Goal: Information Seeking & Learning: Learn about a topic

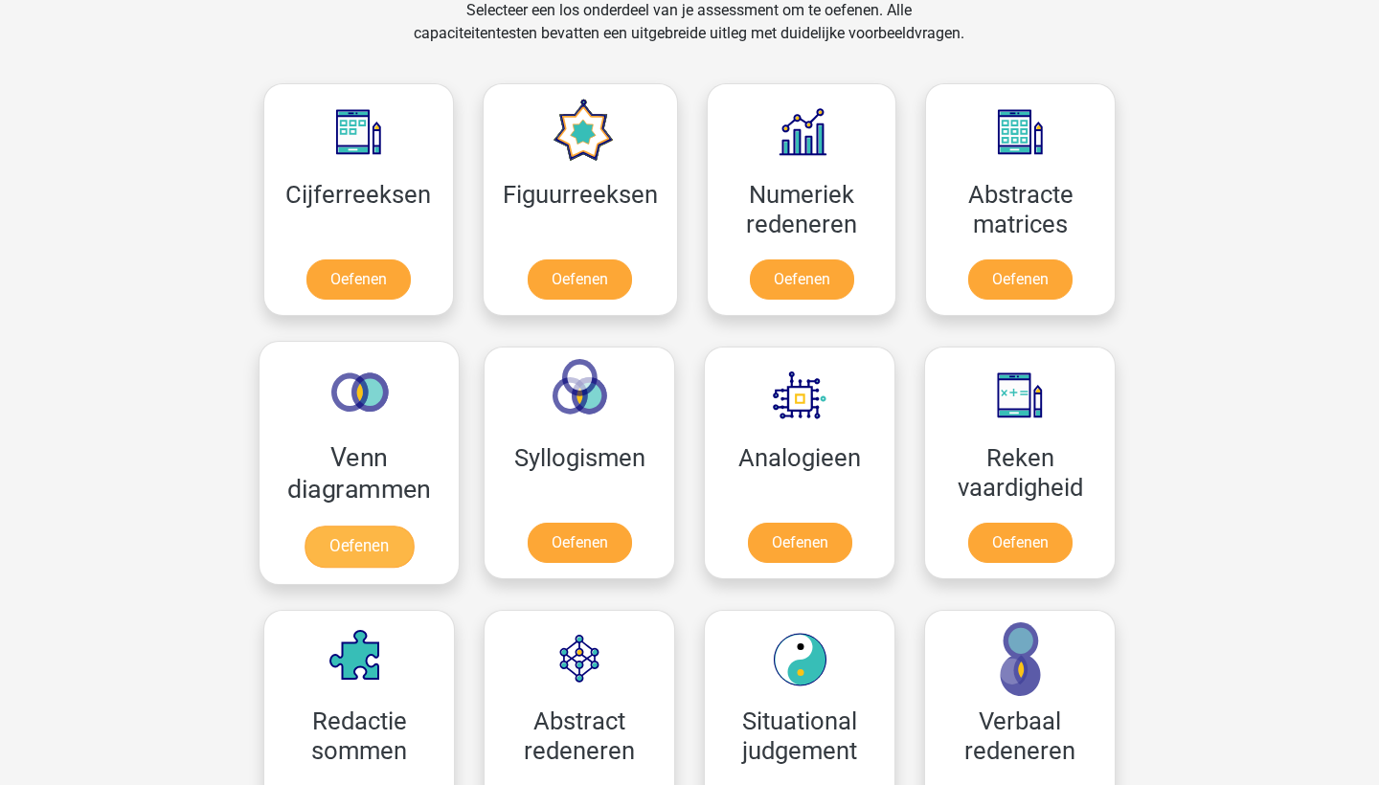
scroll to position [815, 0]
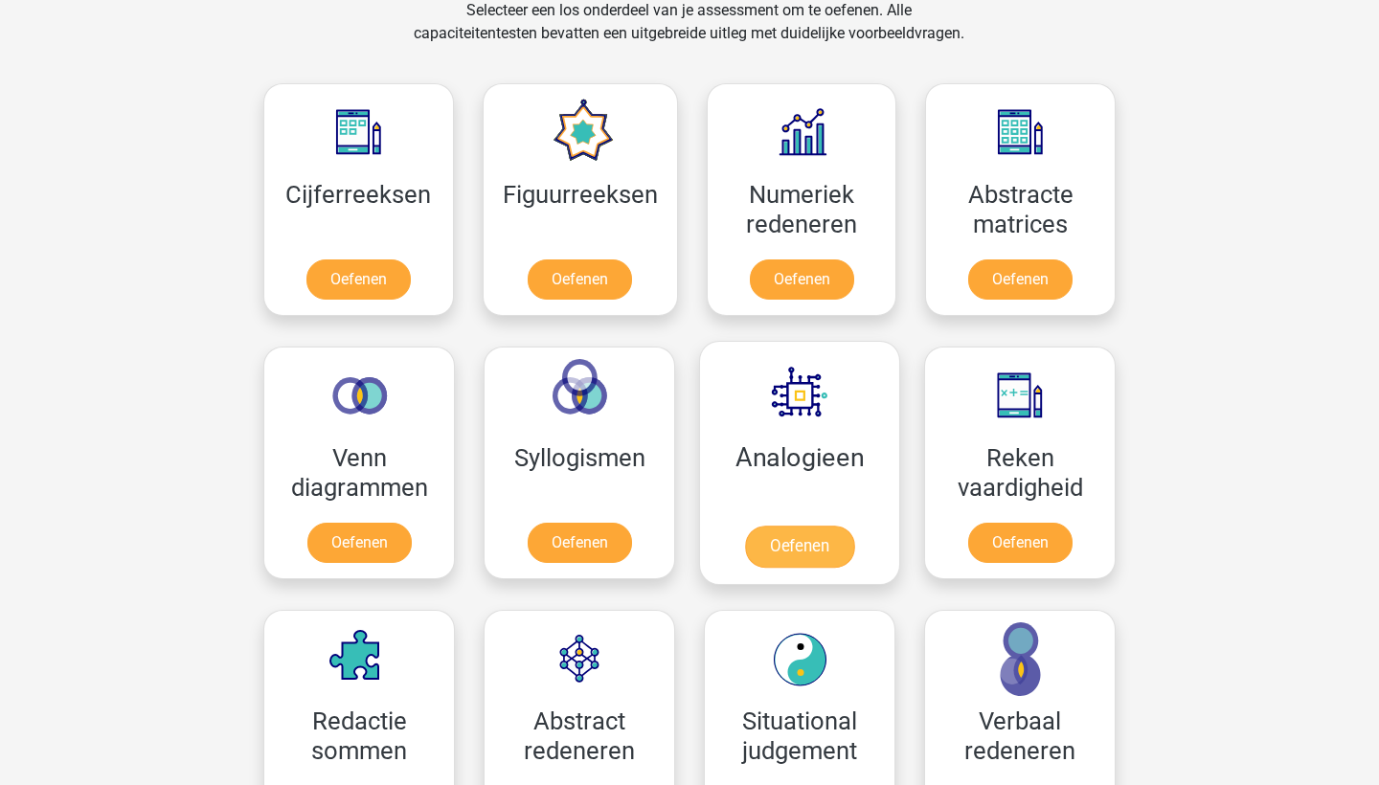
click at [814, 555] on link "Oefenen" at bounding box center [799, 547] width 109 height 42
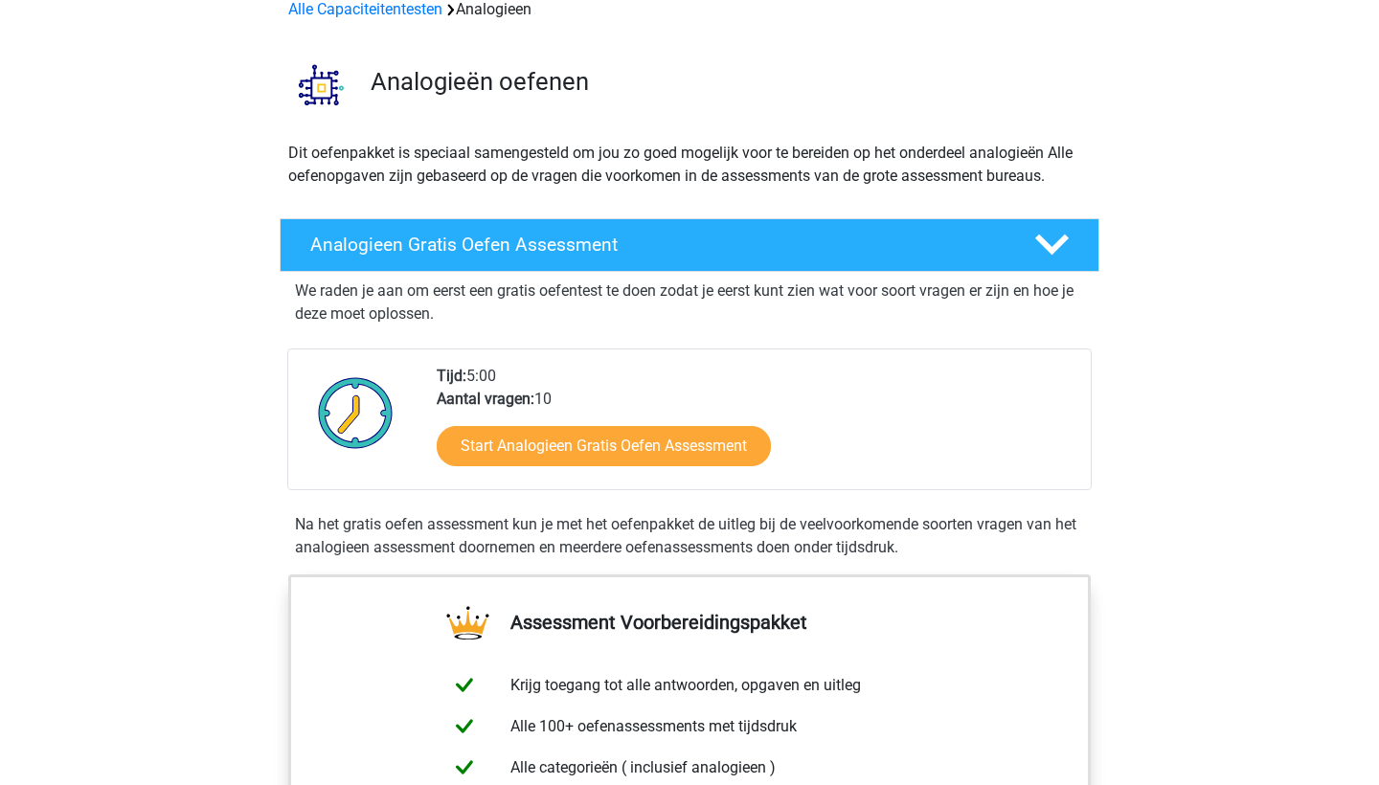
scroll to position [74, 0]
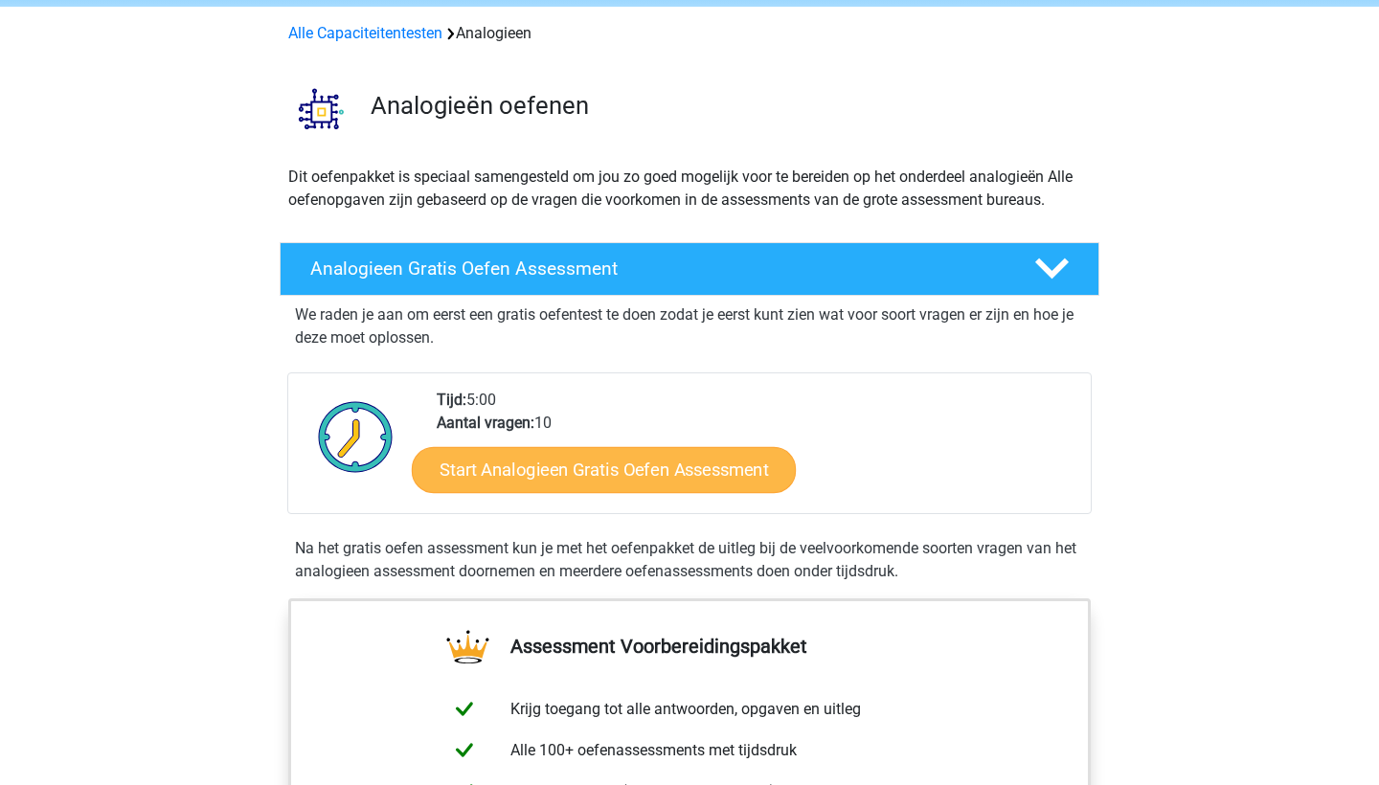
click at [617, 476] on link "Start Analogieen Gratis Oefen Assessment" at bounding box center [604, 469] width 384 height 46
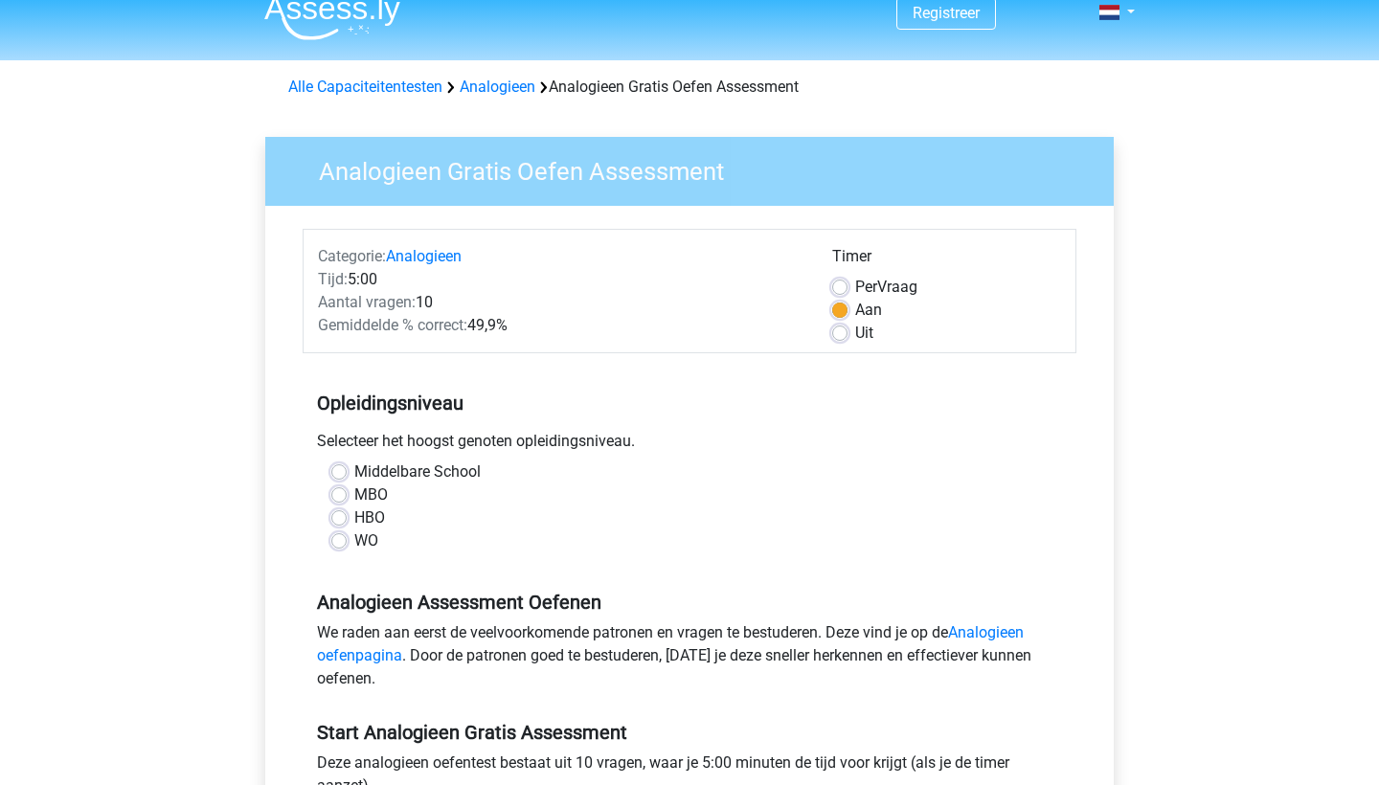
scroll to position [21, 0]
click at [355, 546] on label "WO" at bounding box center [366, 540] width 24 height 23
click at [347, 546] on input "WO" at bounding box center [338, 538] width 15 height 19
radio input "true"
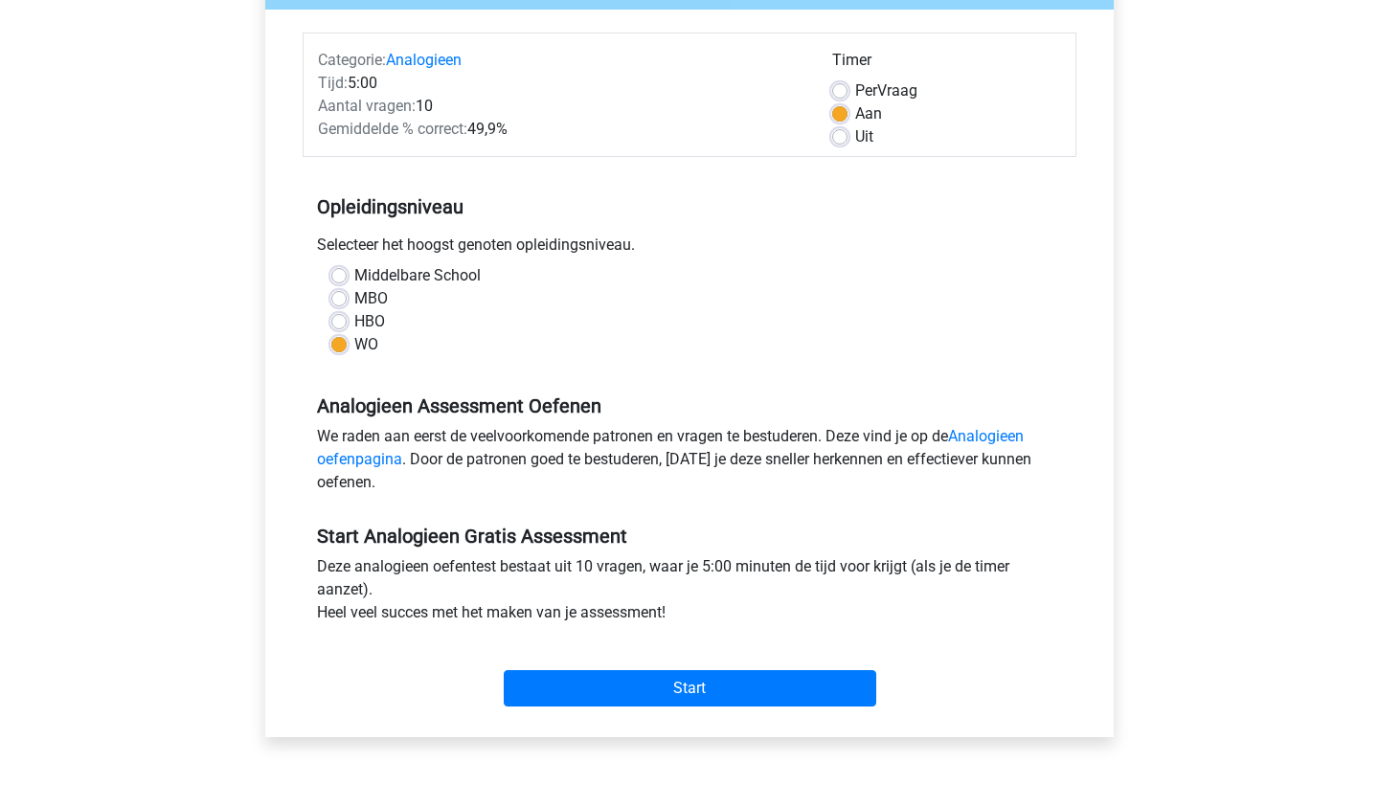
scroll to position [216, 0]
click at [567, 705] on input "Start" at bounding box center [690, 689] width 373 height 36
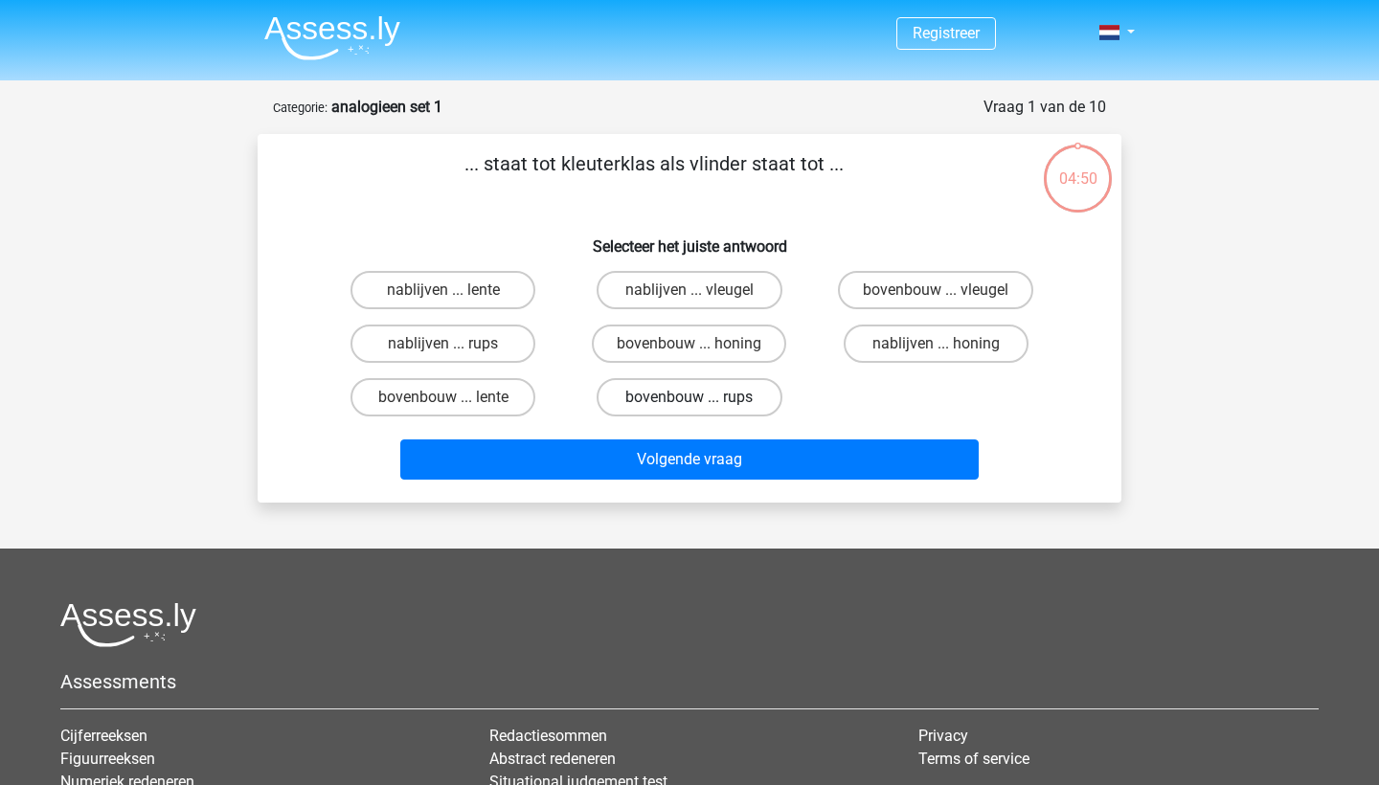
click at [726, 398] on label "bovenbouw ... rups" at bounding box center [689, 397] width 185 height 38
click at [702, 398] on input "bovenbouw ... rups" at bounding box center [696, 404] width 12 height 12
radio input "true"
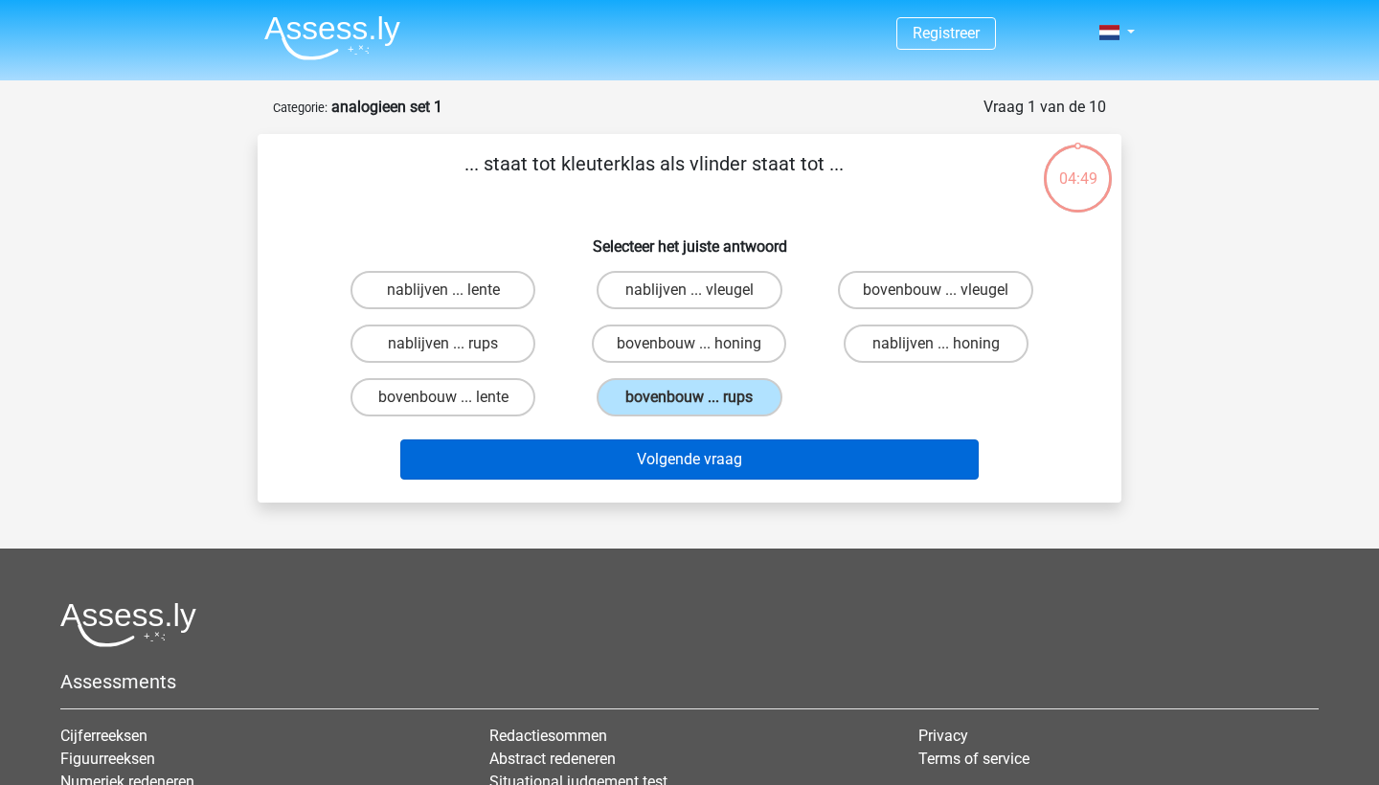
click at [722, 464] on button "Volgende vraag" at bounding box center [690, 460] width 580 height 40
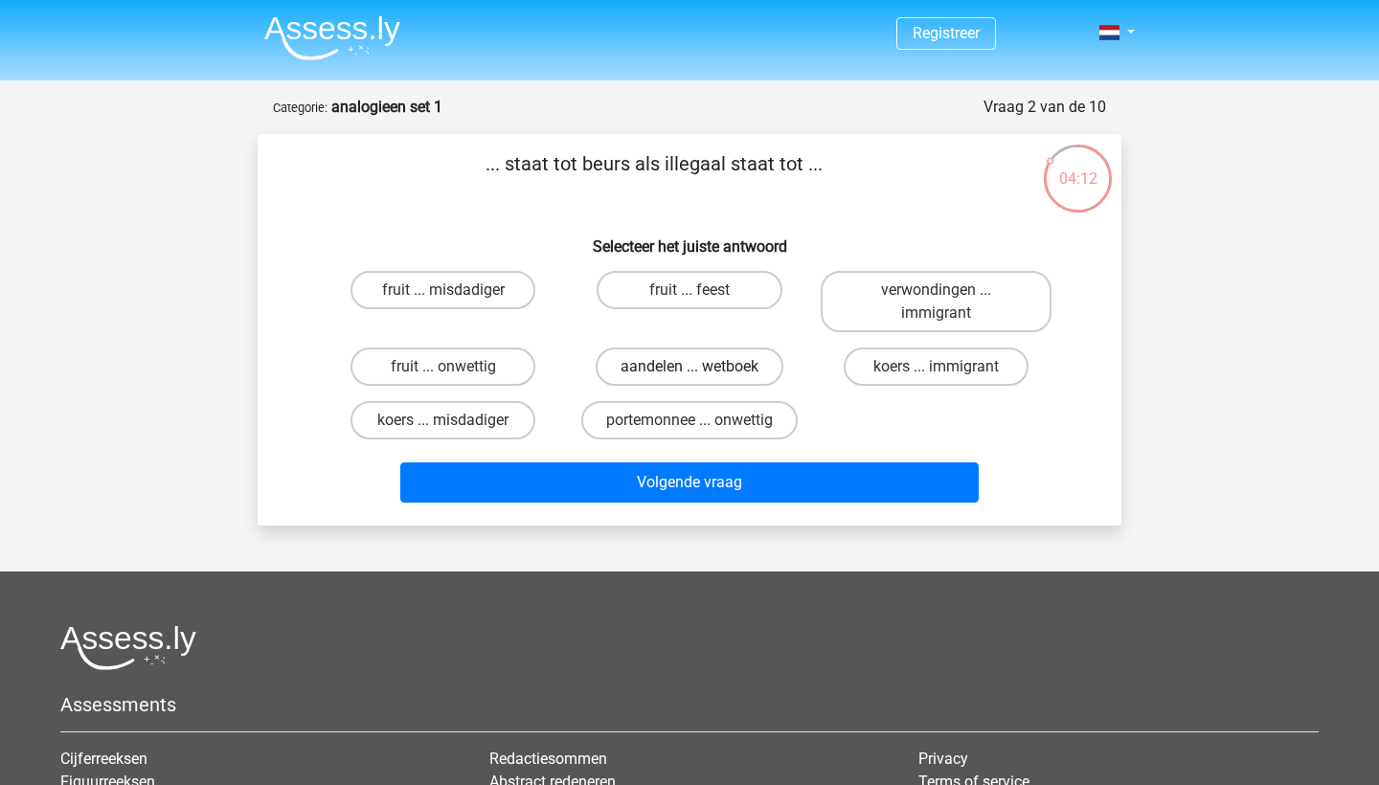
click at [647, 369] on label "aandelen ... wetboek" at bounding box center [690, 367] width 188 height 38
click at [690, 369] on input "aandelen ... wetboek" at bounding box center [696, 373] width 12 height 12
radio input "true"
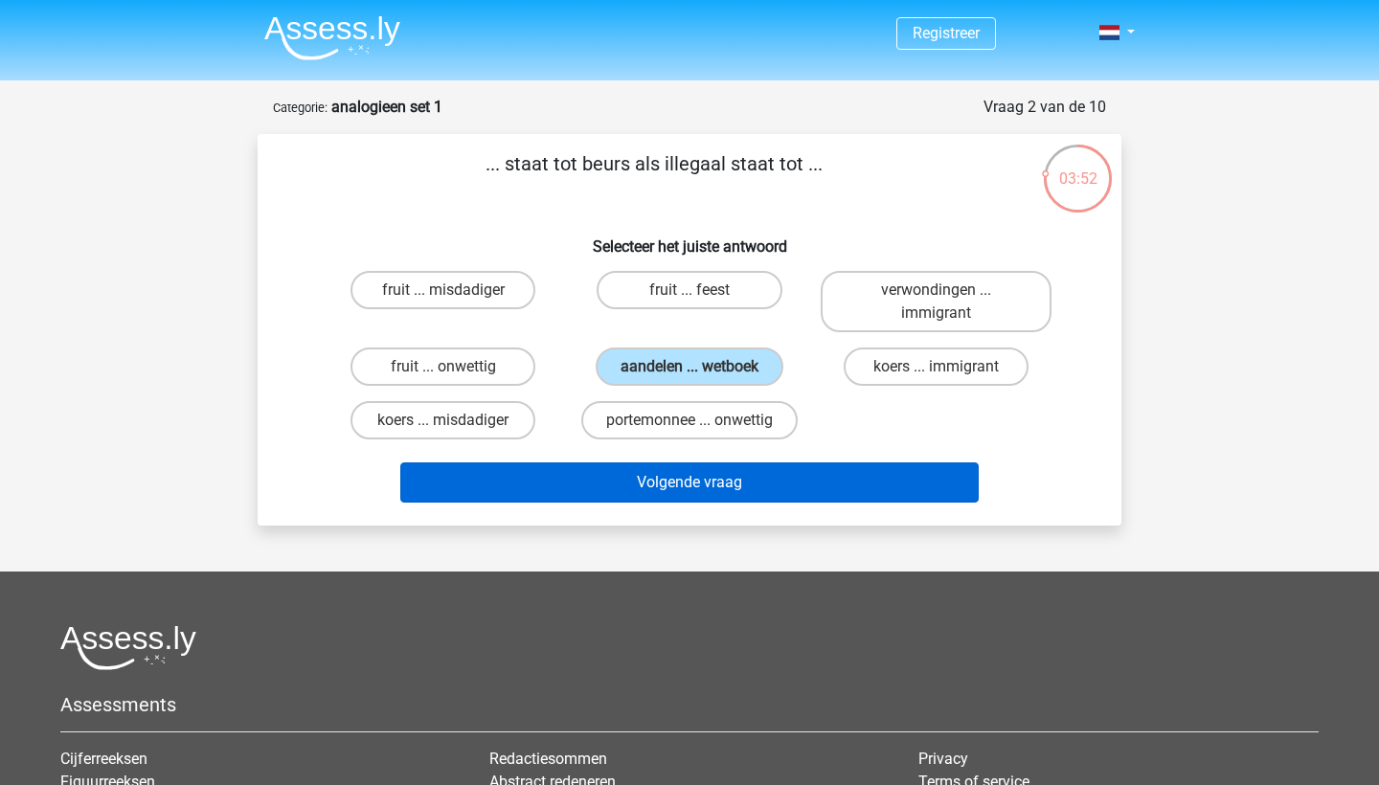
click at [635, 475] on button "Volgende vraag" at bounding box center [690, 483] width 580 height 40
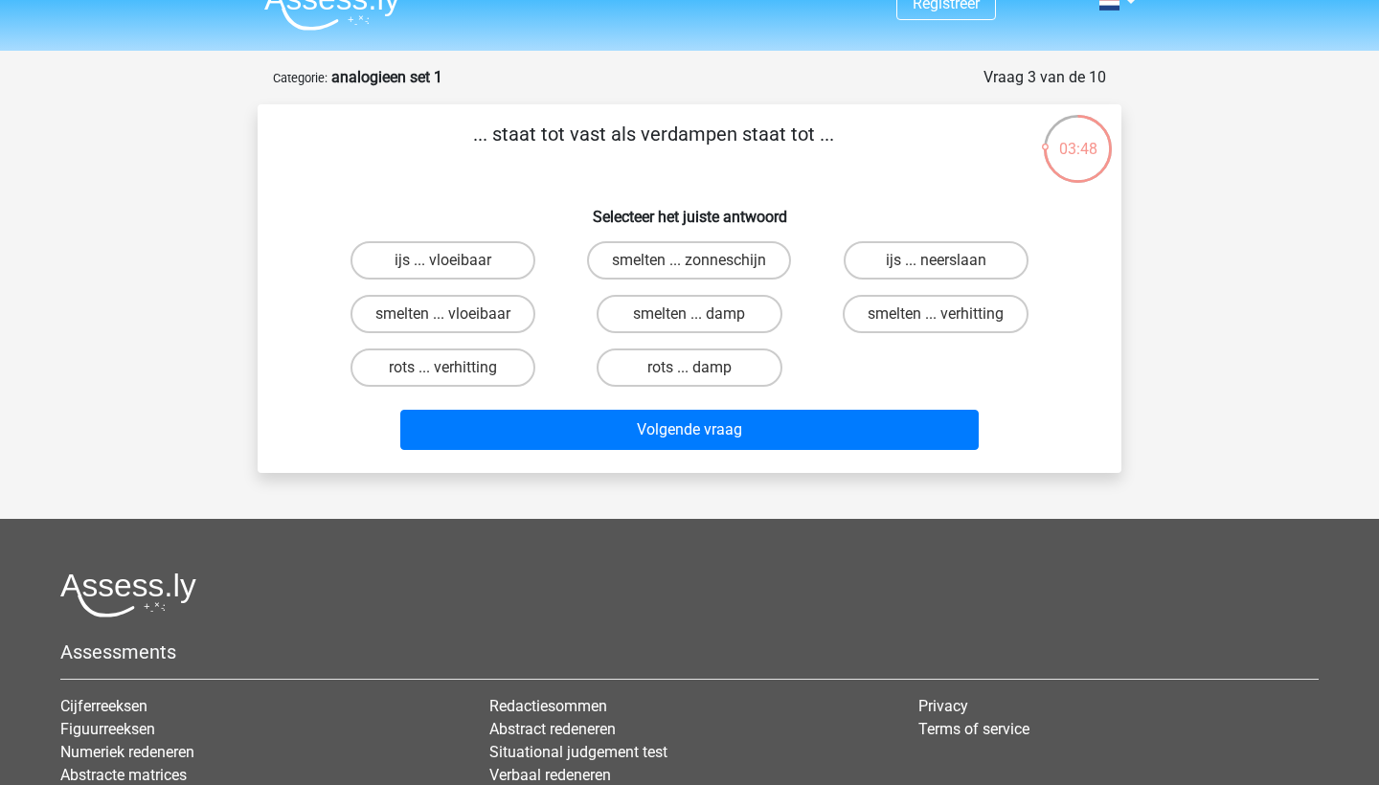
scroll to position [30, 0]
click at [750, 307] on label "smelten ... damp" at bounding box center [689, 314] width 185 height 38
click at [702, 314] on input "smelten ... damp" at bounding box center [696, 320] width 12 height 12
radio input "true"
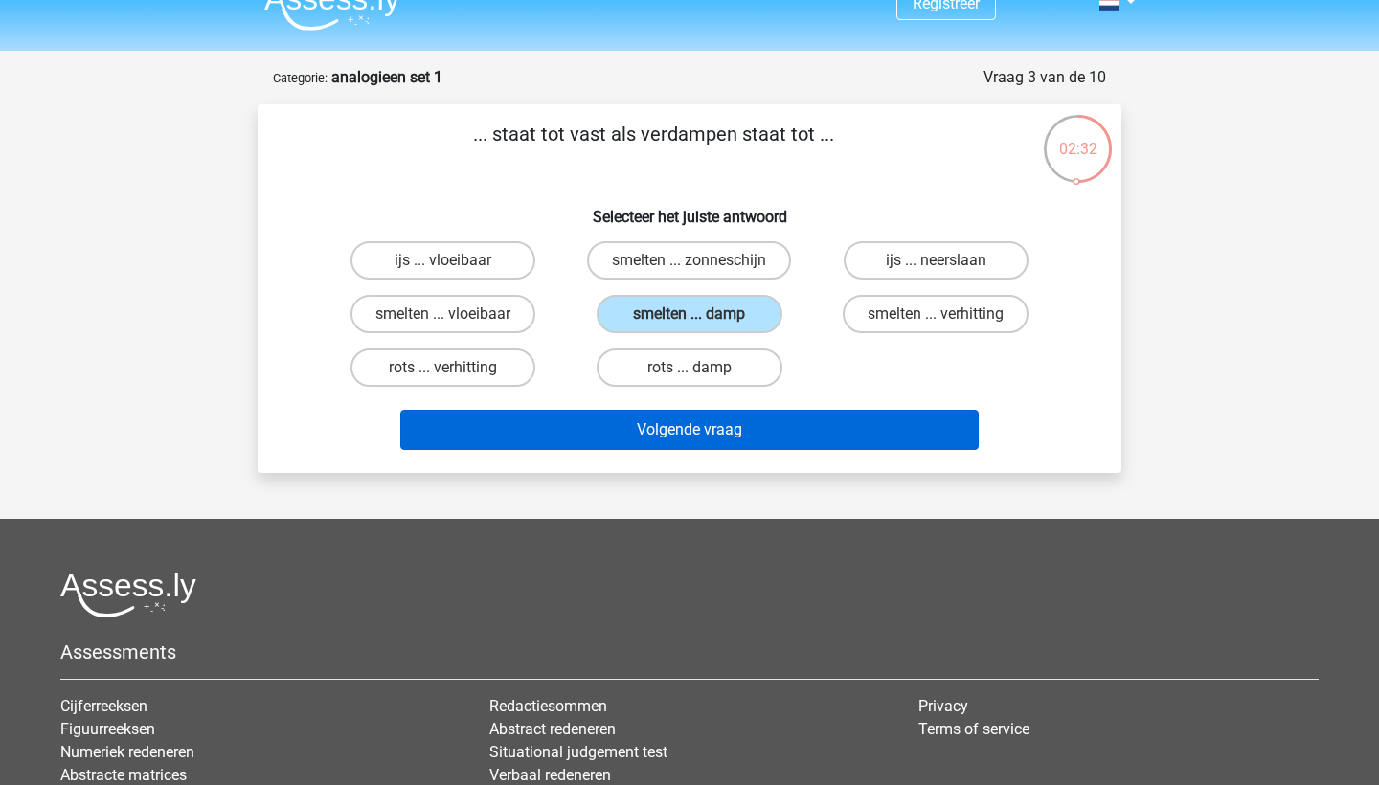
click at [788, 444] on button "Volgende vraag" at bounding box center [690, 430] width 580 height 40
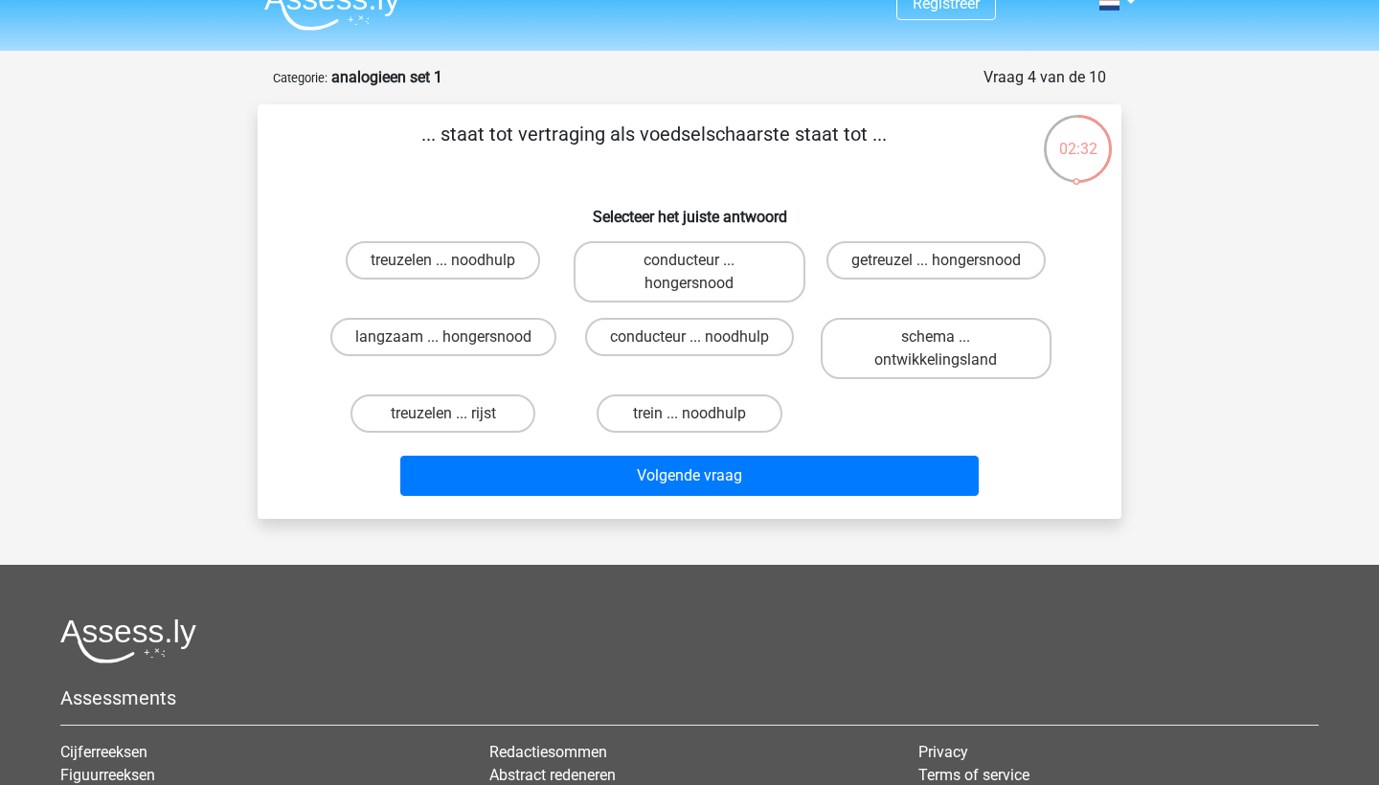
scroll to position [96, 0]
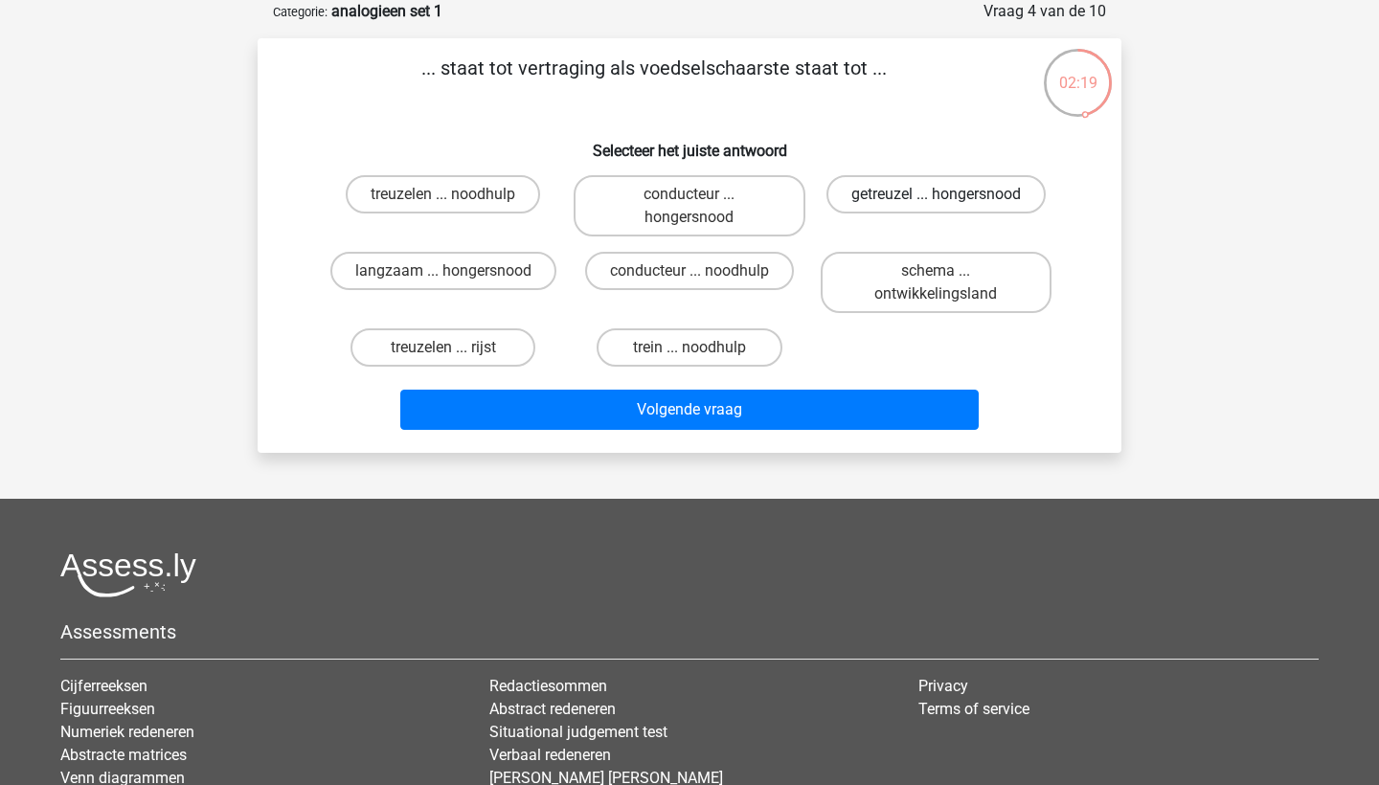
click at [931, 193] on label "getreuzel ... hongersnood" at bounding box center [936, 194] width 219 height 38
click at [936, 194] on input "getreuzel ... hongersnood" at bounding box center [942, 200] width 12 height 12
radio input "true"
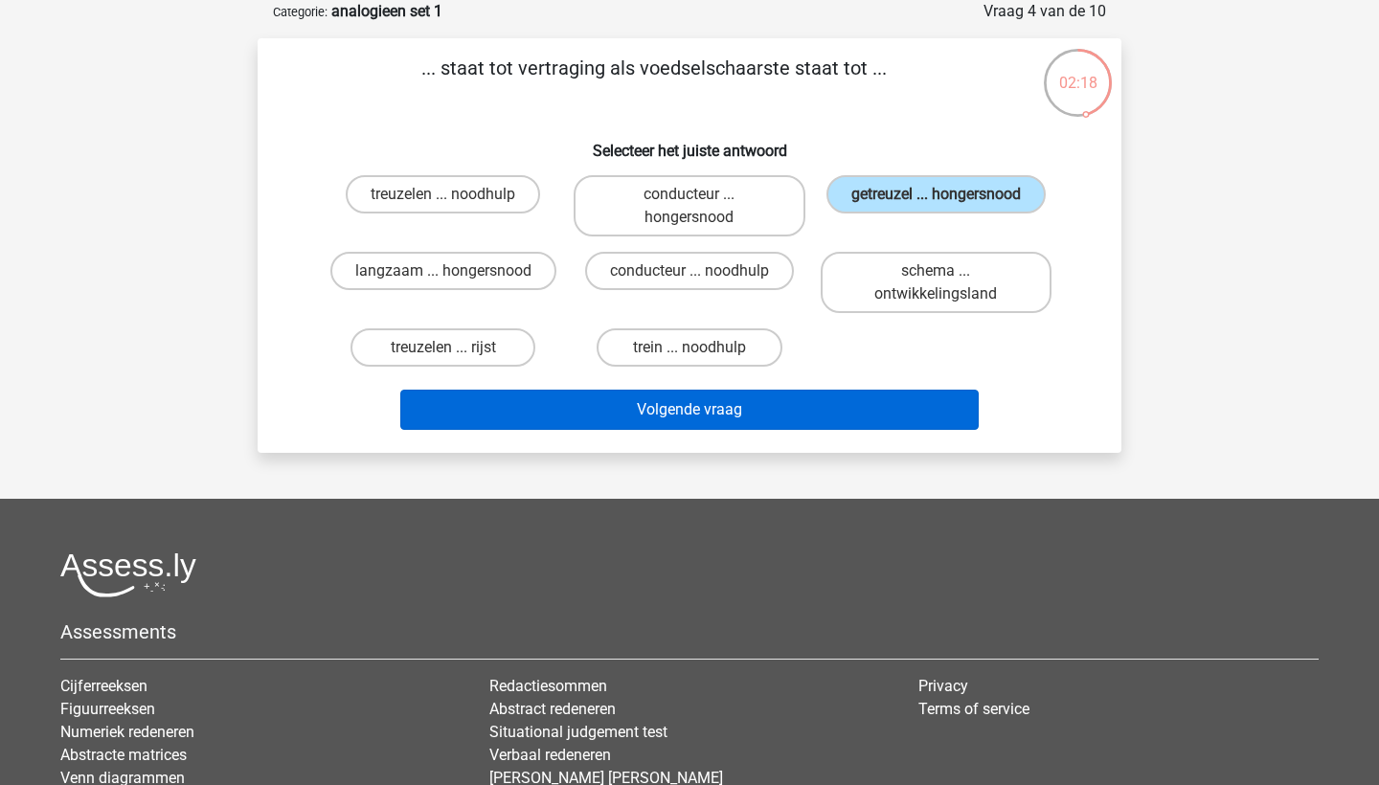
click at [746, 424] on button "Volgende vraag" at bounding box center [690, 410] width 580 height 40
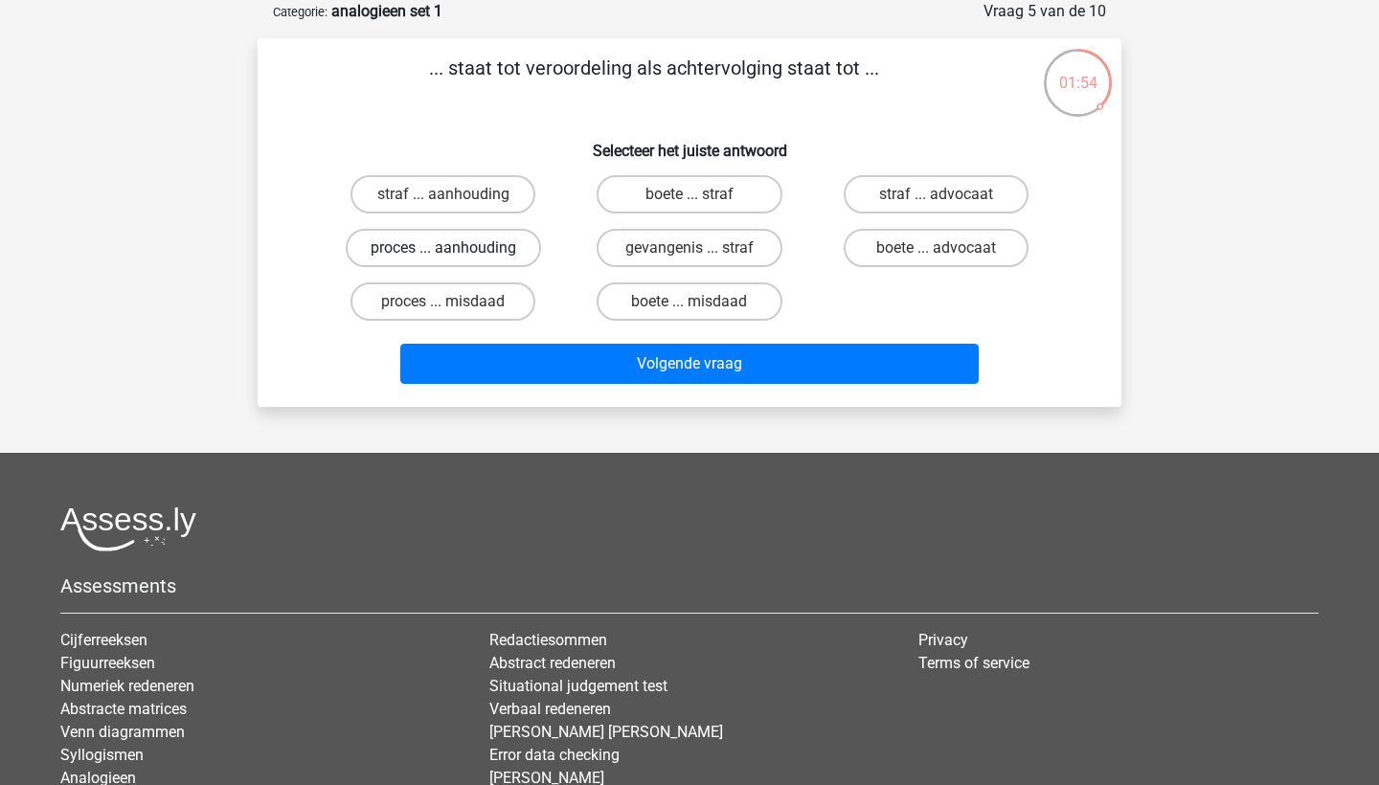
click at [477, 253] on label "proces ... aanhouding" at bounding box center [443, 248] width 195 height 38
click at [456, 253] on input "proces ... aanhouding" at bounding box center [449, 254] width 12 height 12
radio input "true"
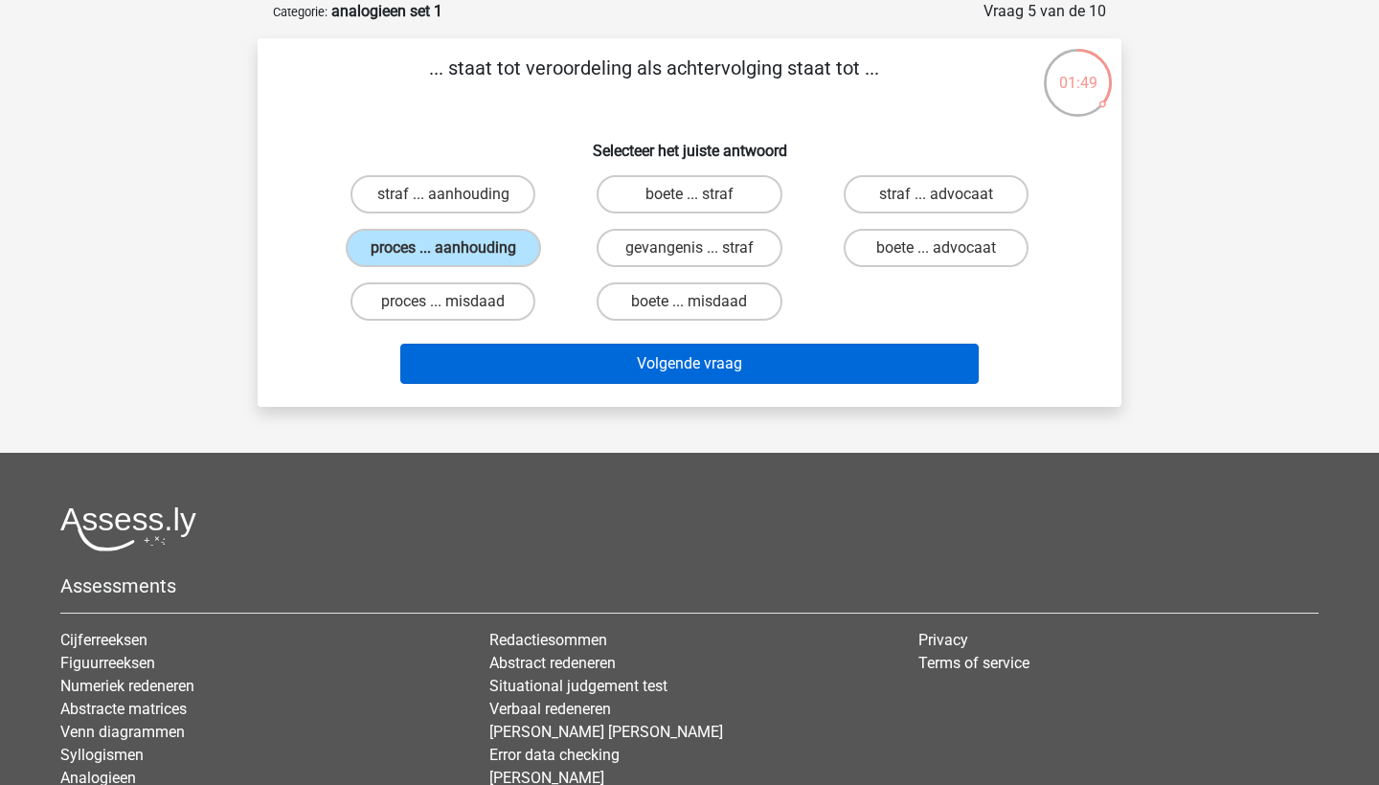
click at [552, 361] on button "Volgende vraag" at bounding box center [690, 364] width 580 height 40
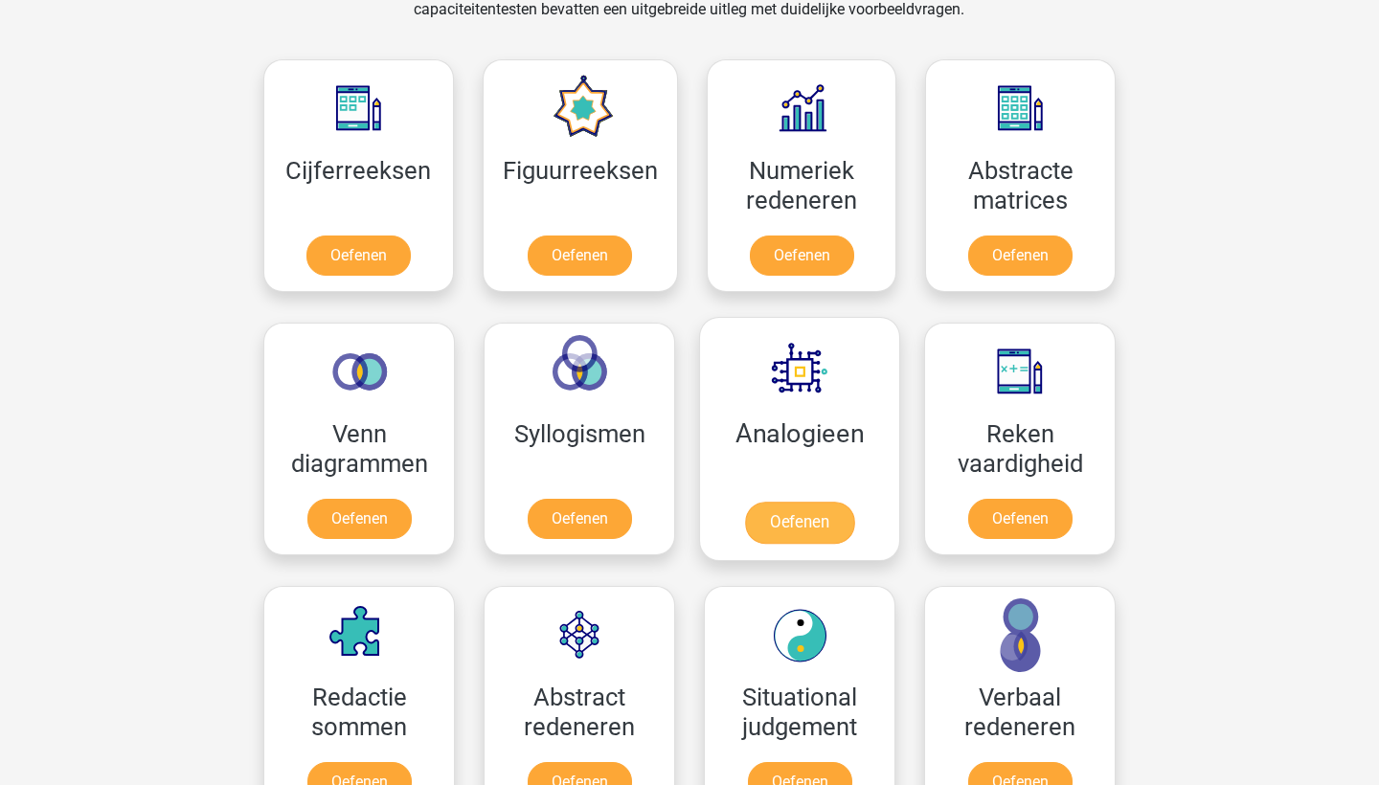
scroll to position [868, 0]
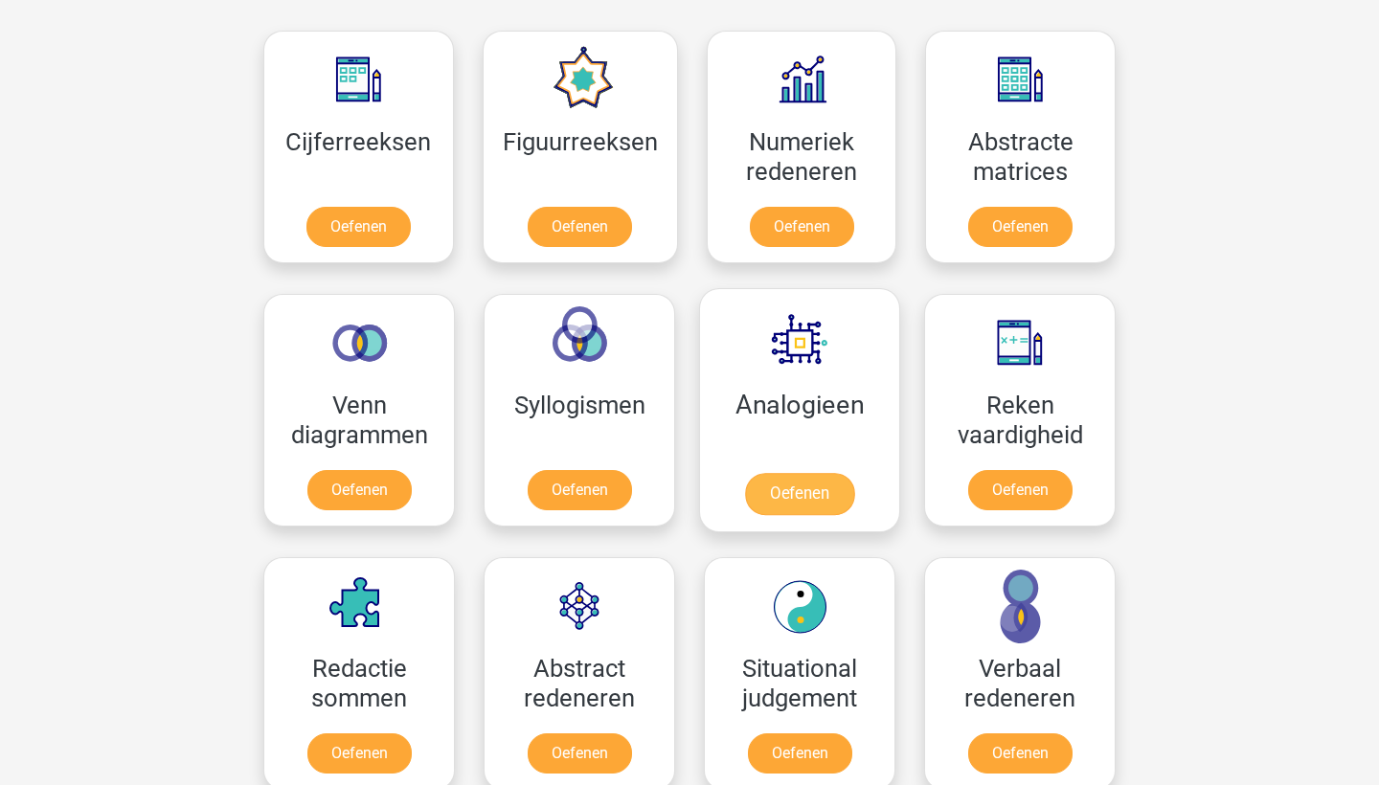
click at [772, 495] on link "Oefenen" at bounding box center [799, 494] width 109 height 42
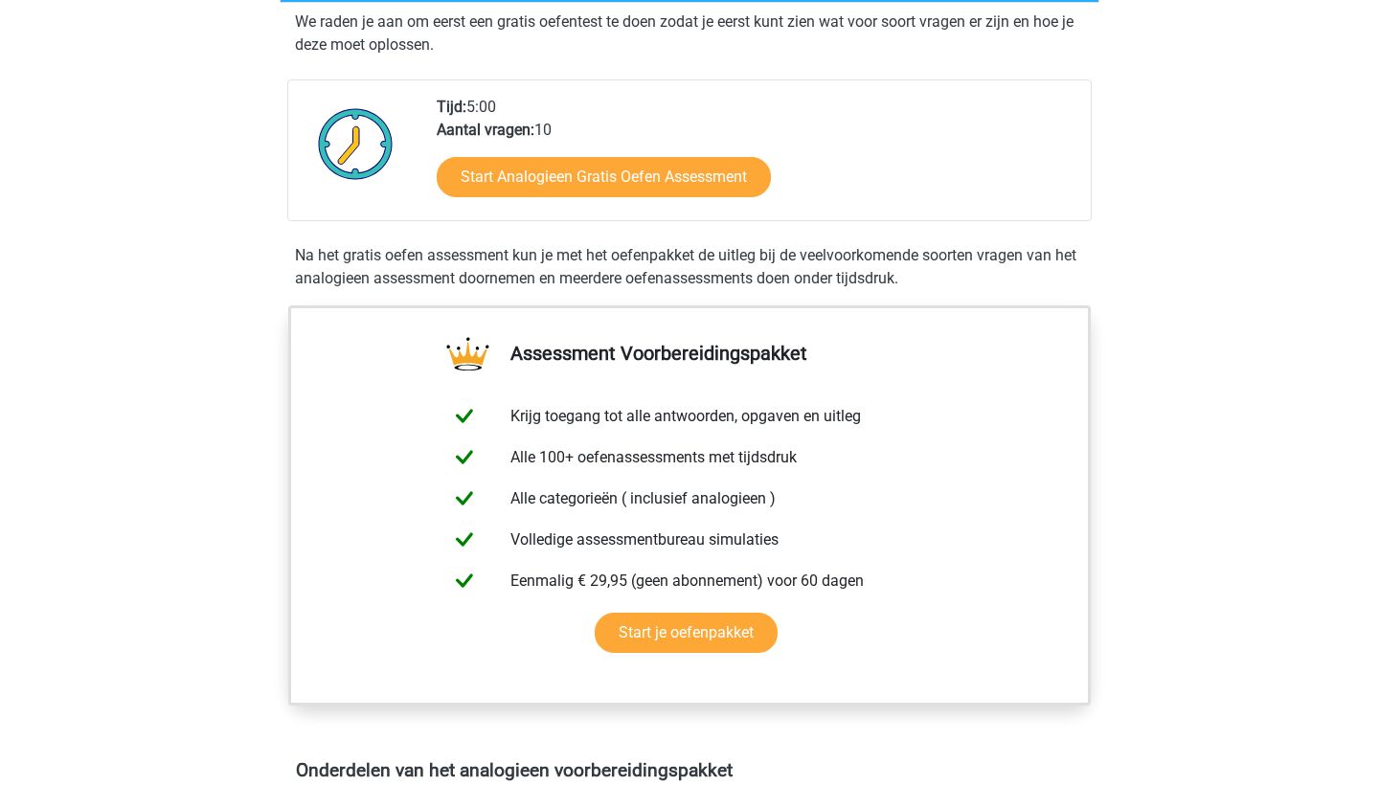
scroll to position [386, 0]
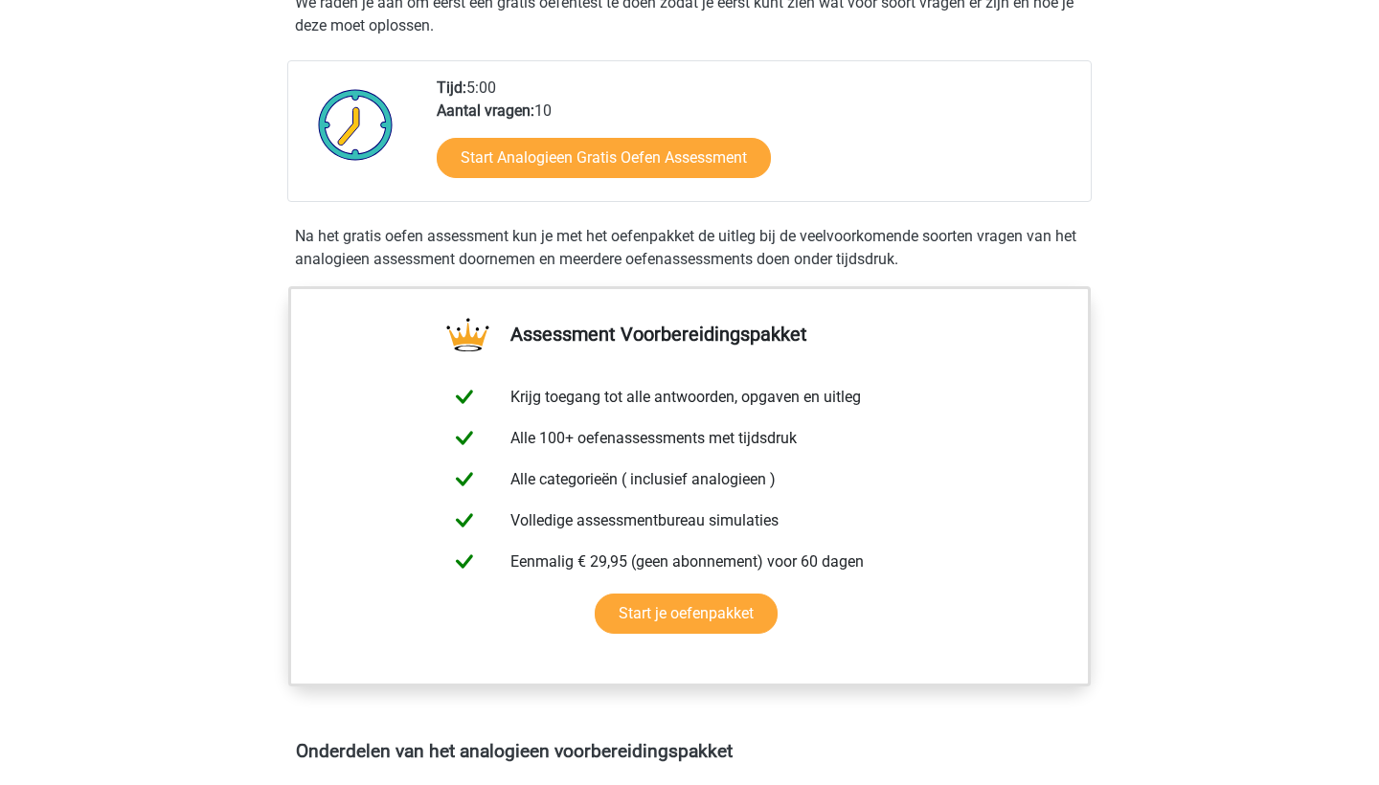
click at [647, 132] on div "Start Analogieen Gratis Oefen Assessment" at bounding box center [756, 162] width 639 height 79
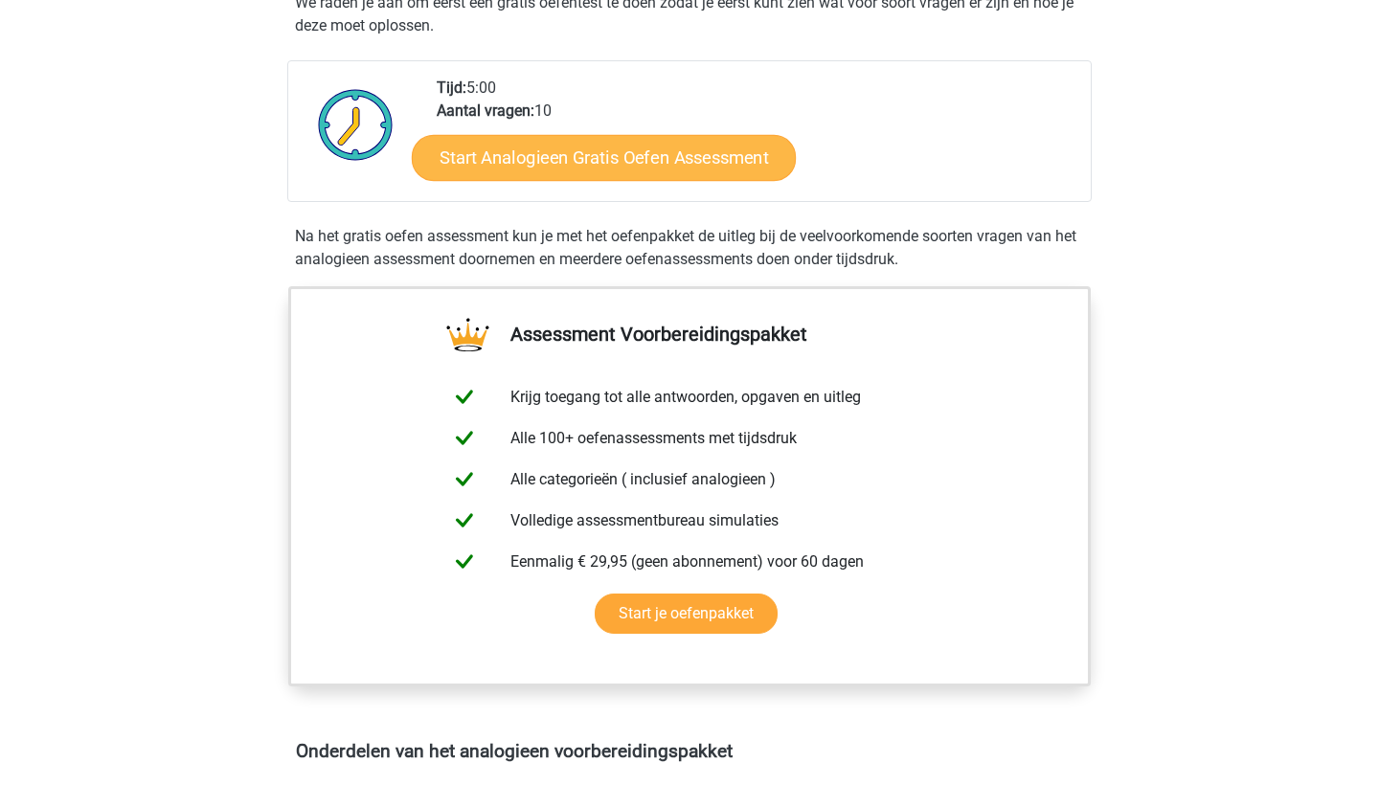
click at [641, 169] on link "Start Analogieen Gratis Oefen Assessment" at bounding box center [604, 157] width 384 height 46
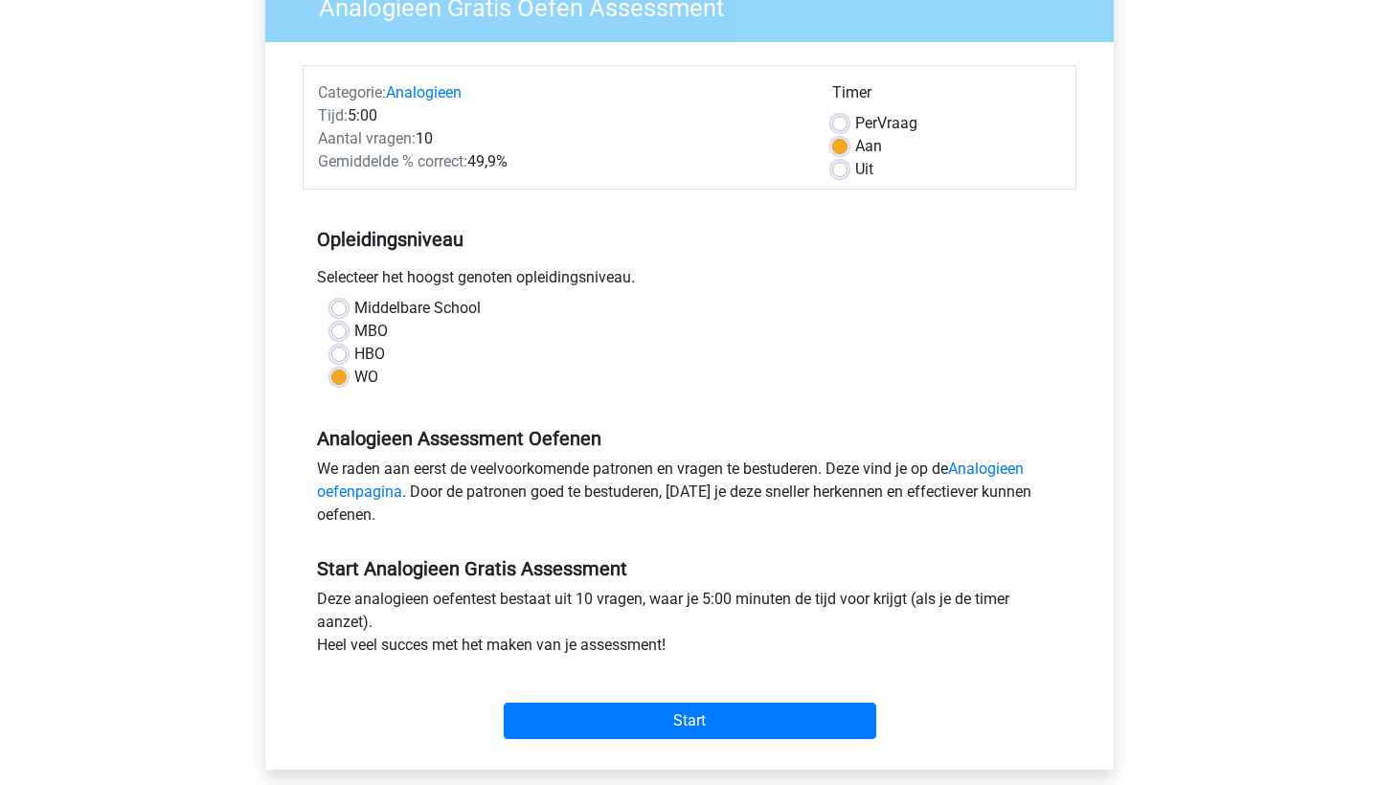
scroll to position [188, 0]
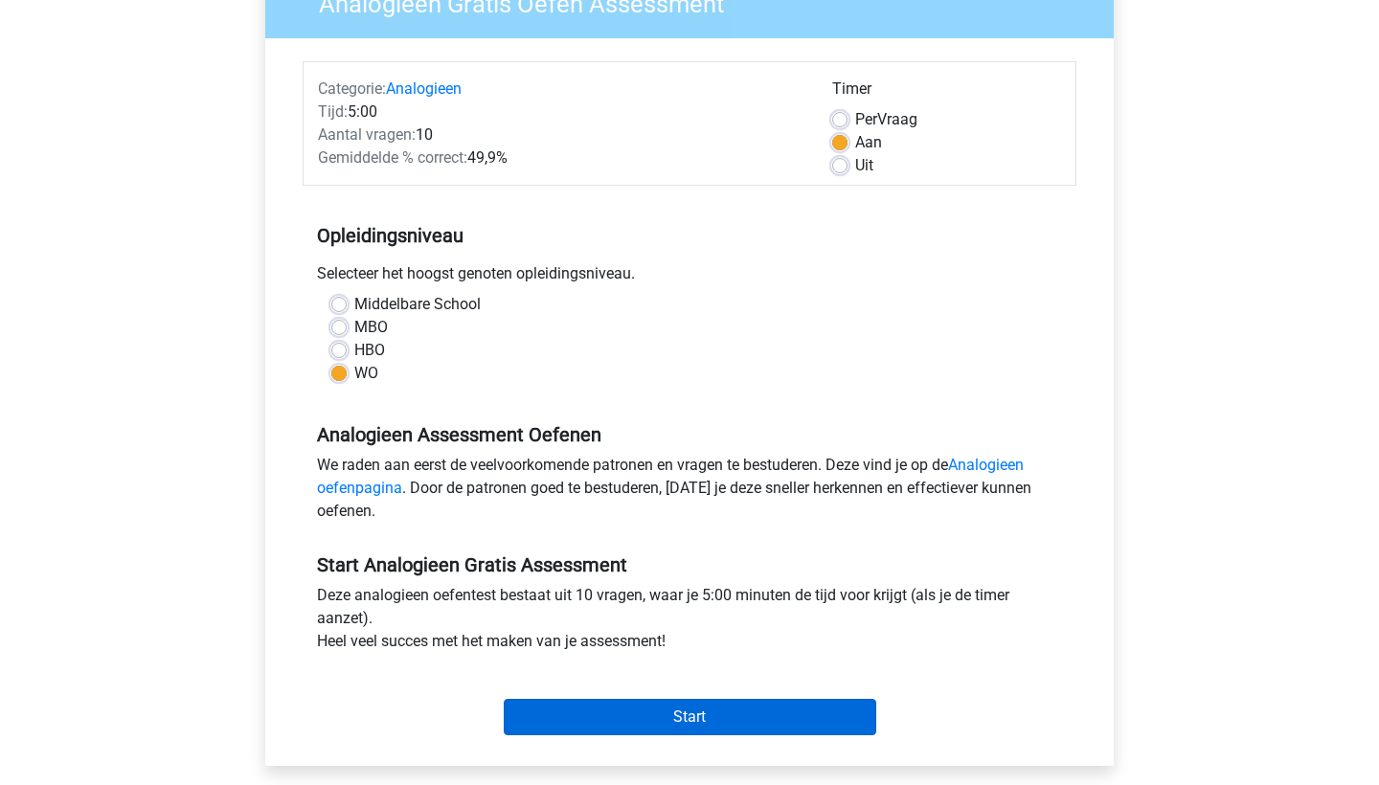
click at [578, 716] on input "Start" at bounding box center [690, 717] width 373 height 36
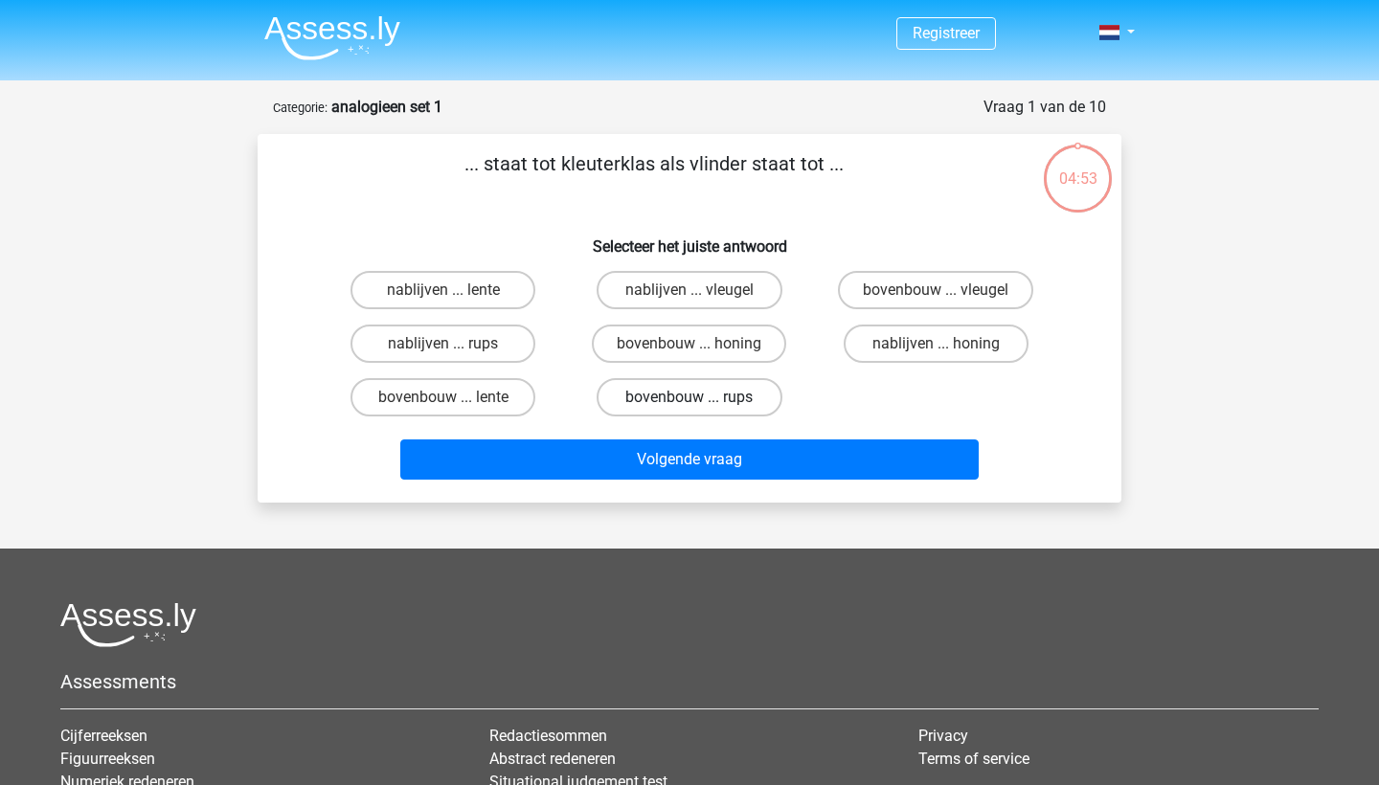
click at [672, 398] on label "bovenbouw ... rups" at bounding box center [689, 397] width 185 height 38
click at [690, 398] on input "bovenbouw ... rups" at bounding box center [696, 404] width 12 height 12
radio input "true"
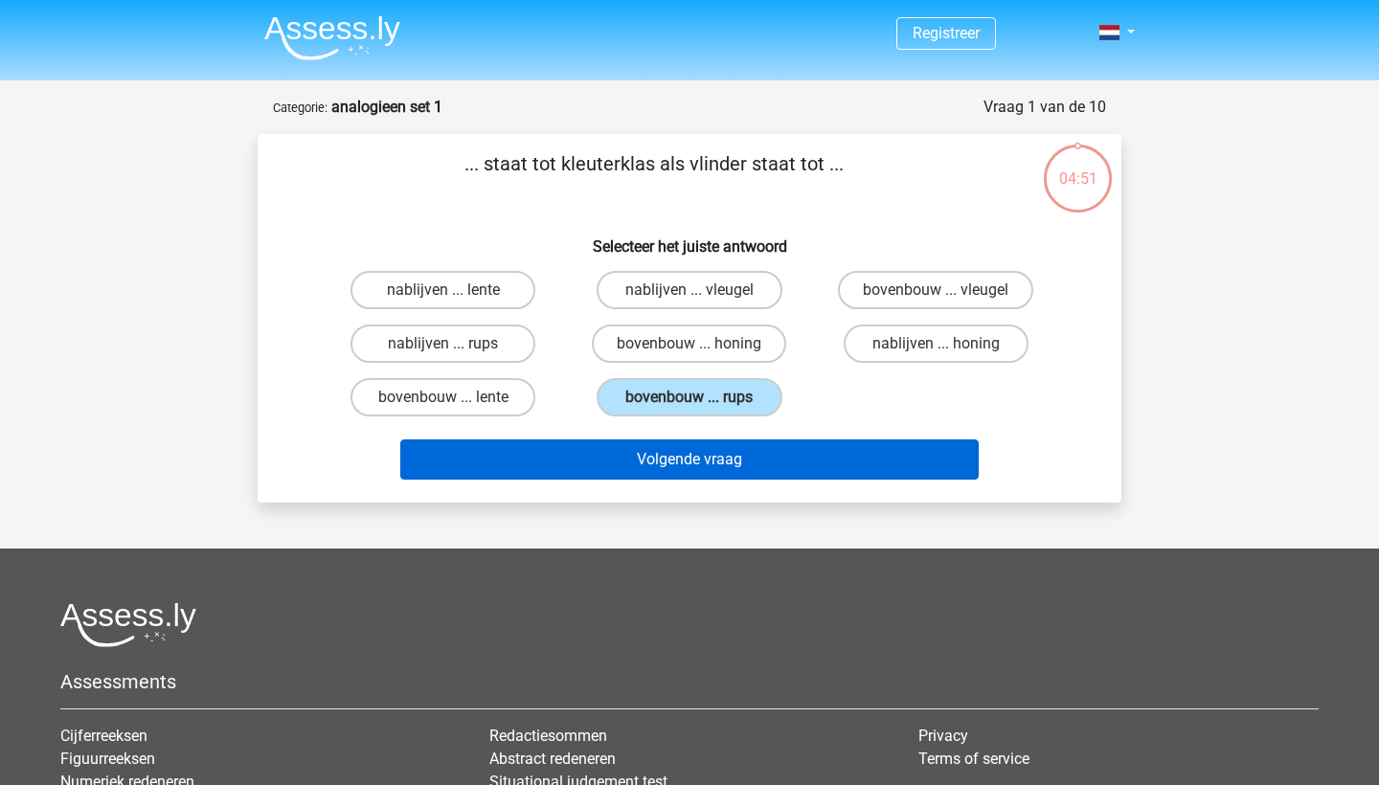
click at [755, 467] on button "Volgende vraag" at bounding box center [690, 460] width 580 height 40
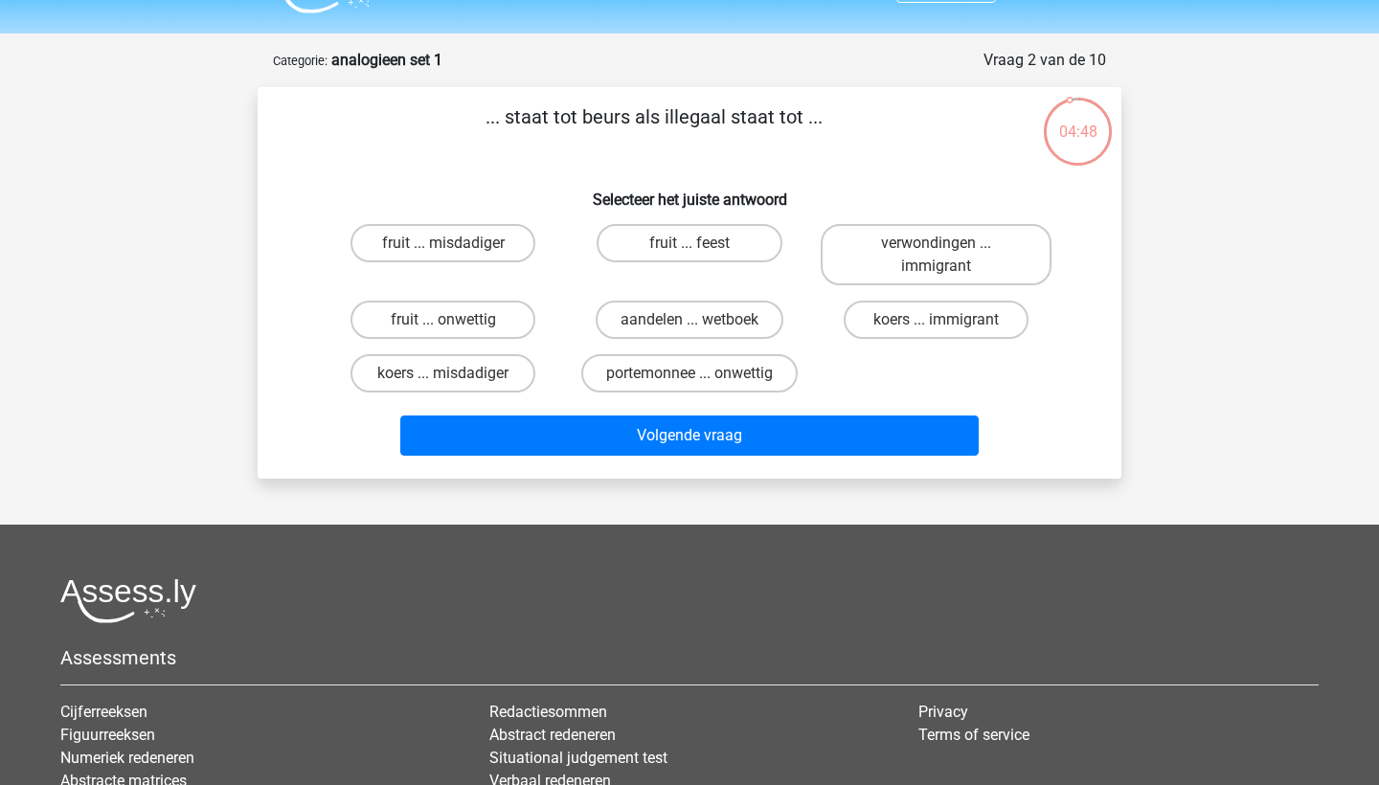
scroll to position [46, 0]
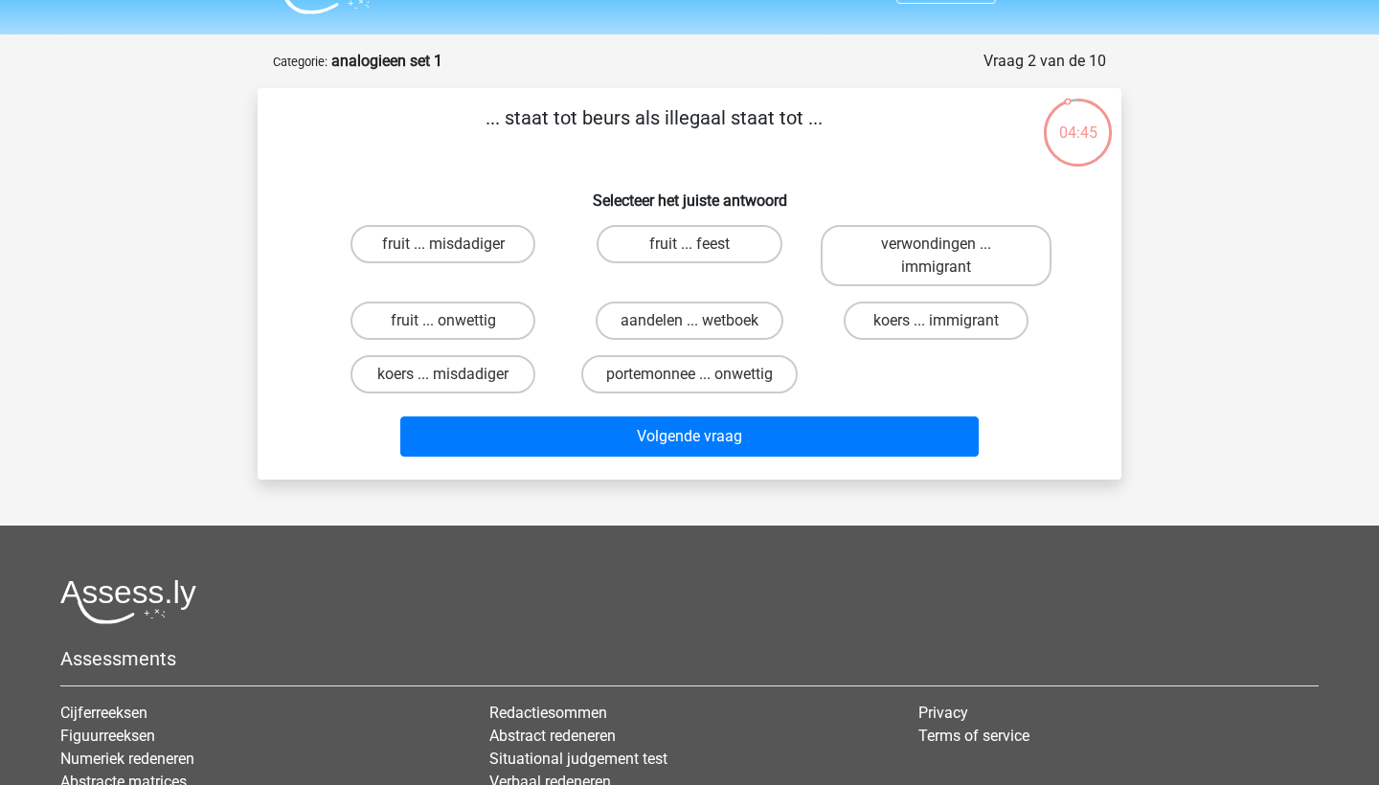
drag, startPoint x: 571, startPoint y: 123, endPoint x: 631, endPoint y: 126, distance: 60.5
click at [631, 126] on p "... staat tot beurs als illegaal staat tot ..." at bounding box center [653, 131] width 731 height 57
drag, startPoint x: 670, startPoint y: 114, endPoint x: 740, endPoint y: 117, distance: 70.9
click at [740, 117] on p "... staat tot beurs als illegaal staat tot ..." at bounding box center [653, 131] width 731 height 57
click at [709, 161] on p "... staat tot beurs als illegaal staat tot ..." at bounding box center [653, 131] width 731 height 57
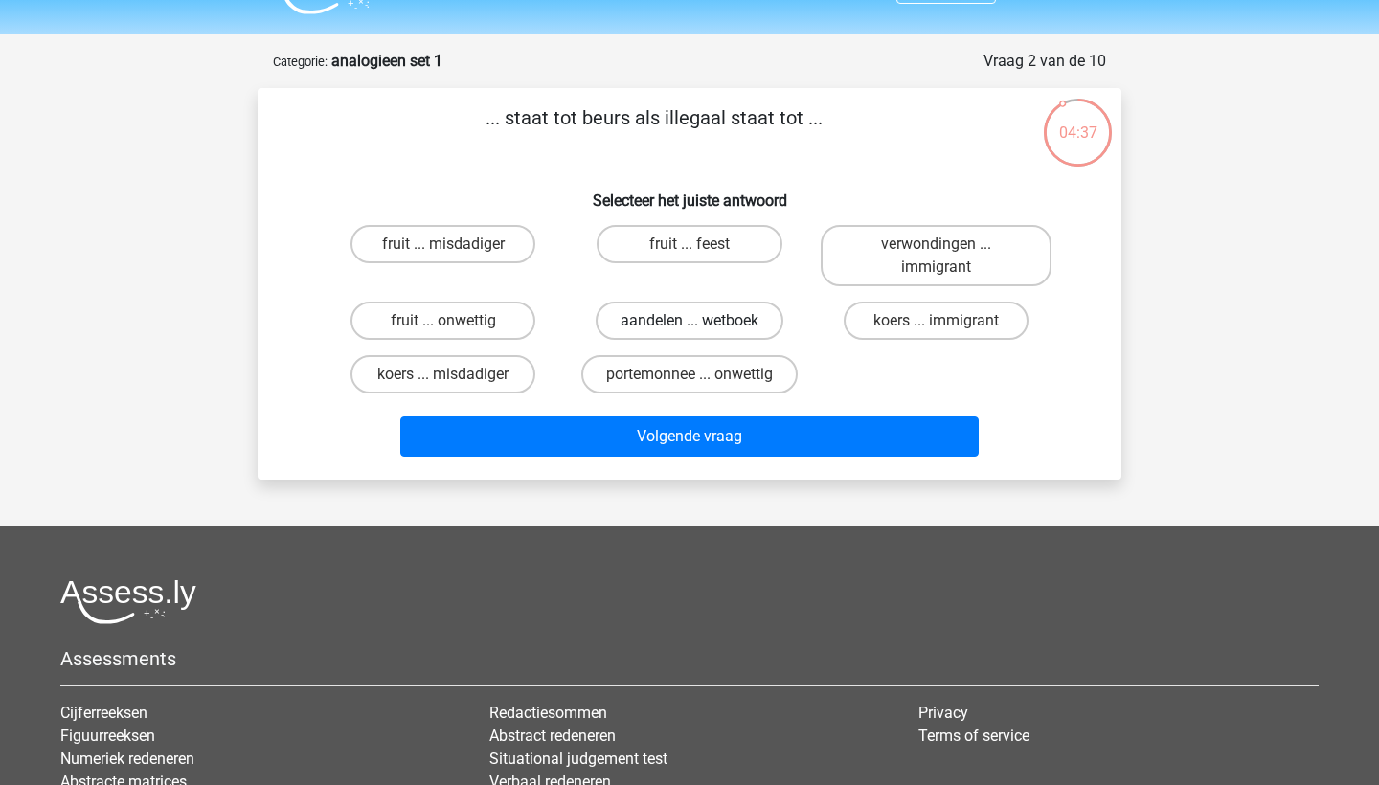
click at [661, 314] on label "aandelen ... wetboek" at bounding box center [690, 321] width 188 height 38
click at [690, 321] on input "aandelen ... wetboek" at bounding box center [696, 327] width 12 height 12
radio input "true"
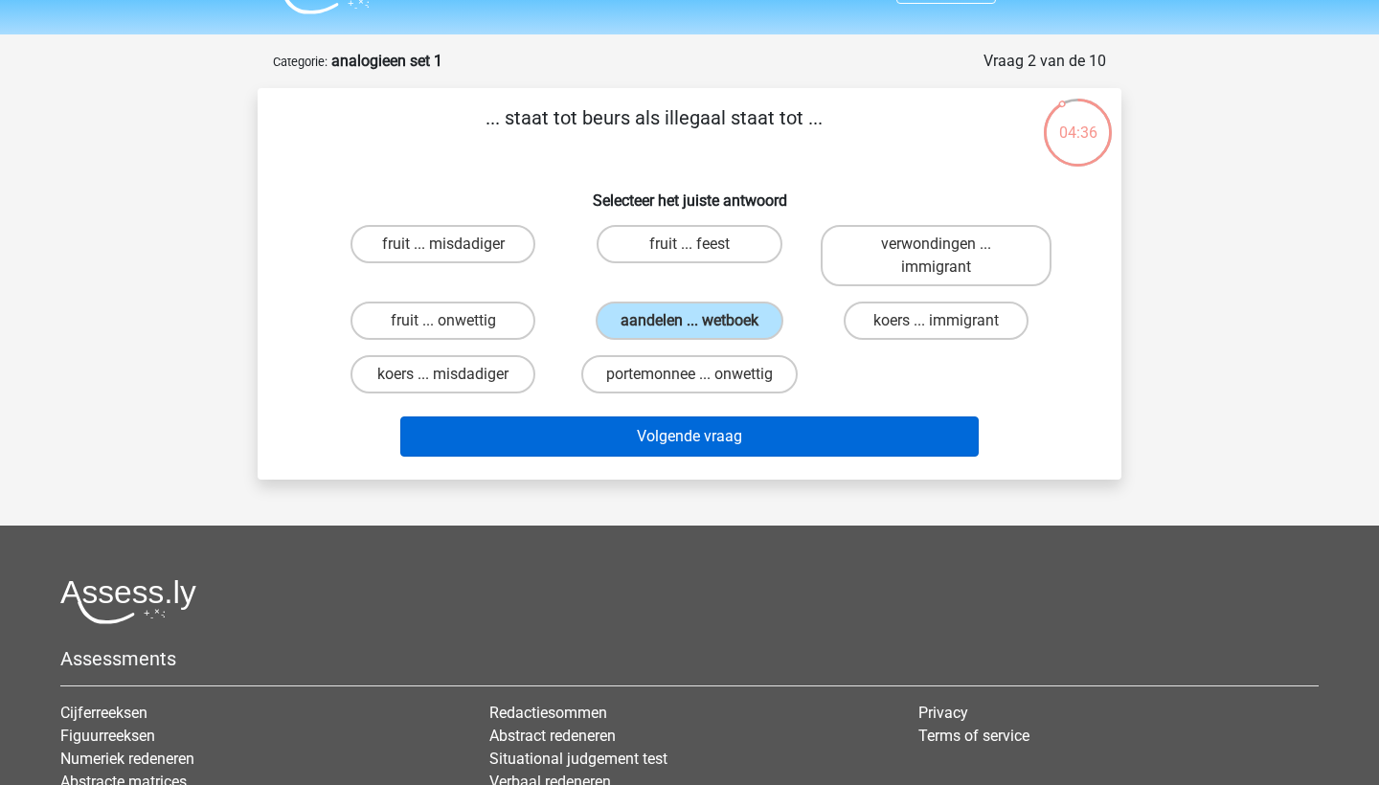
click at [673, 446] on button "Volgende vraag" at bounding box center [690, 437] width 580 height 40
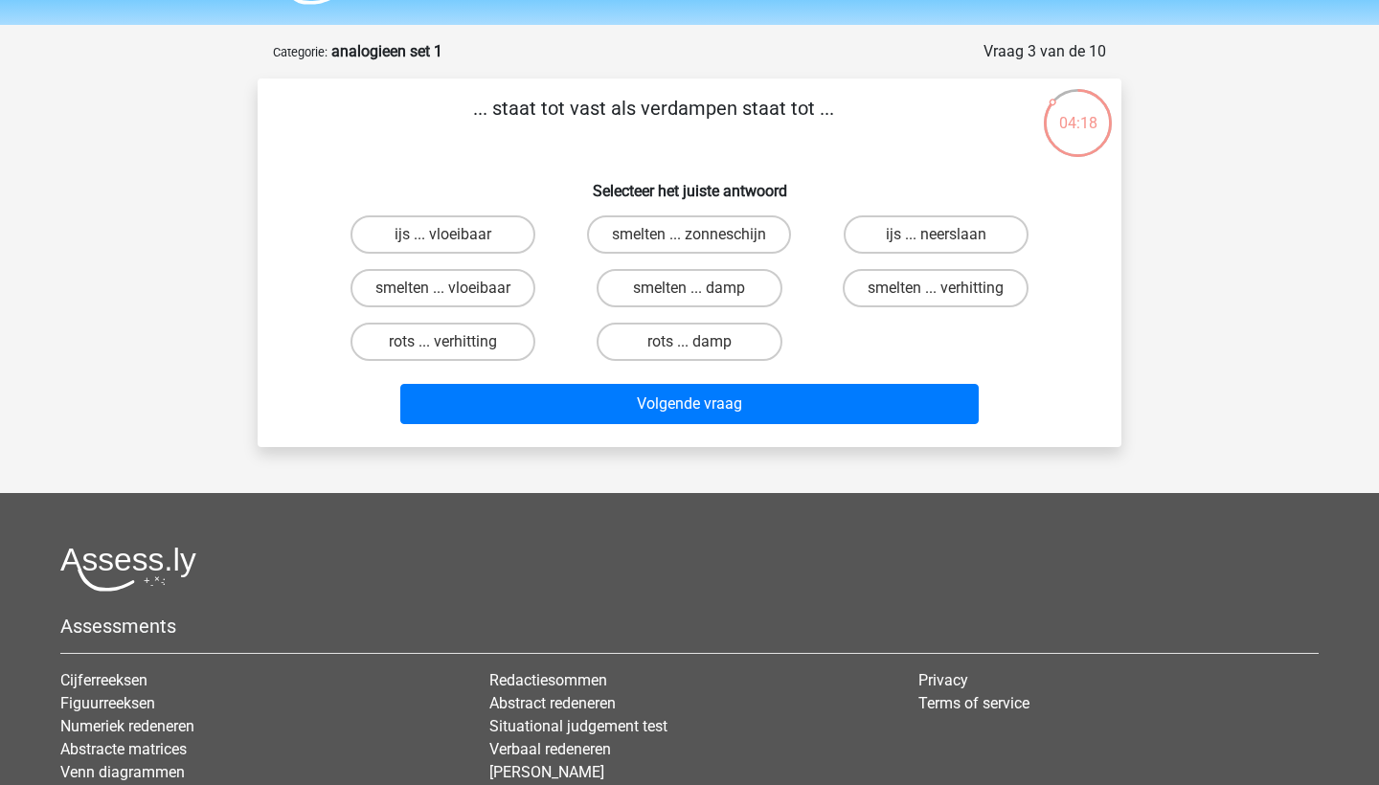
scroll to position [56, 0]
click at [915, 294] on label "smelten ... verhitting" at bounding box center [936, 288] width 186 height 38
click at [936, 294] on input "smelten ... verhitting" at bounding box center [942, 294] width 12 height 12
radio input "true"
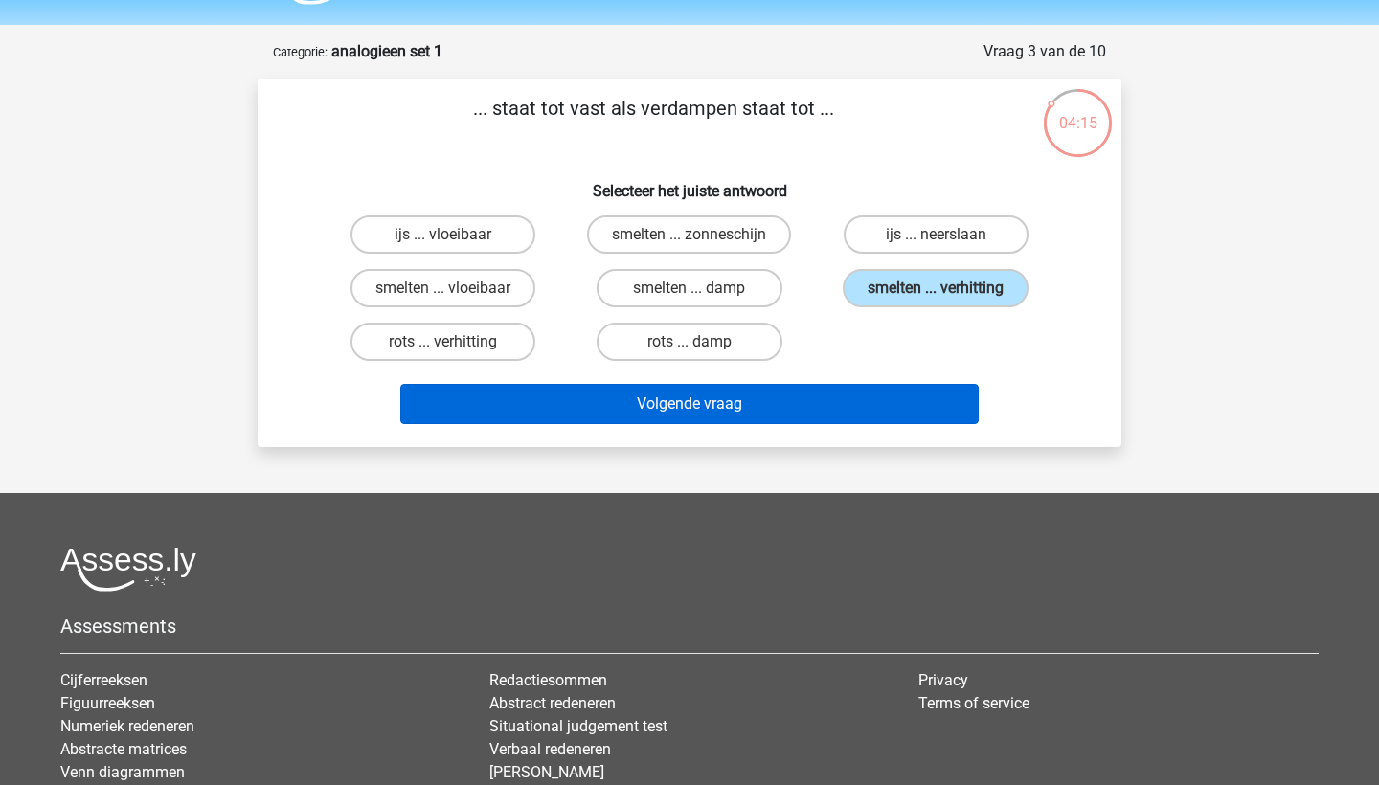
click at [859, 408] on button "Volgende vraag" at bounding box center [690, 404] width 580 height 40
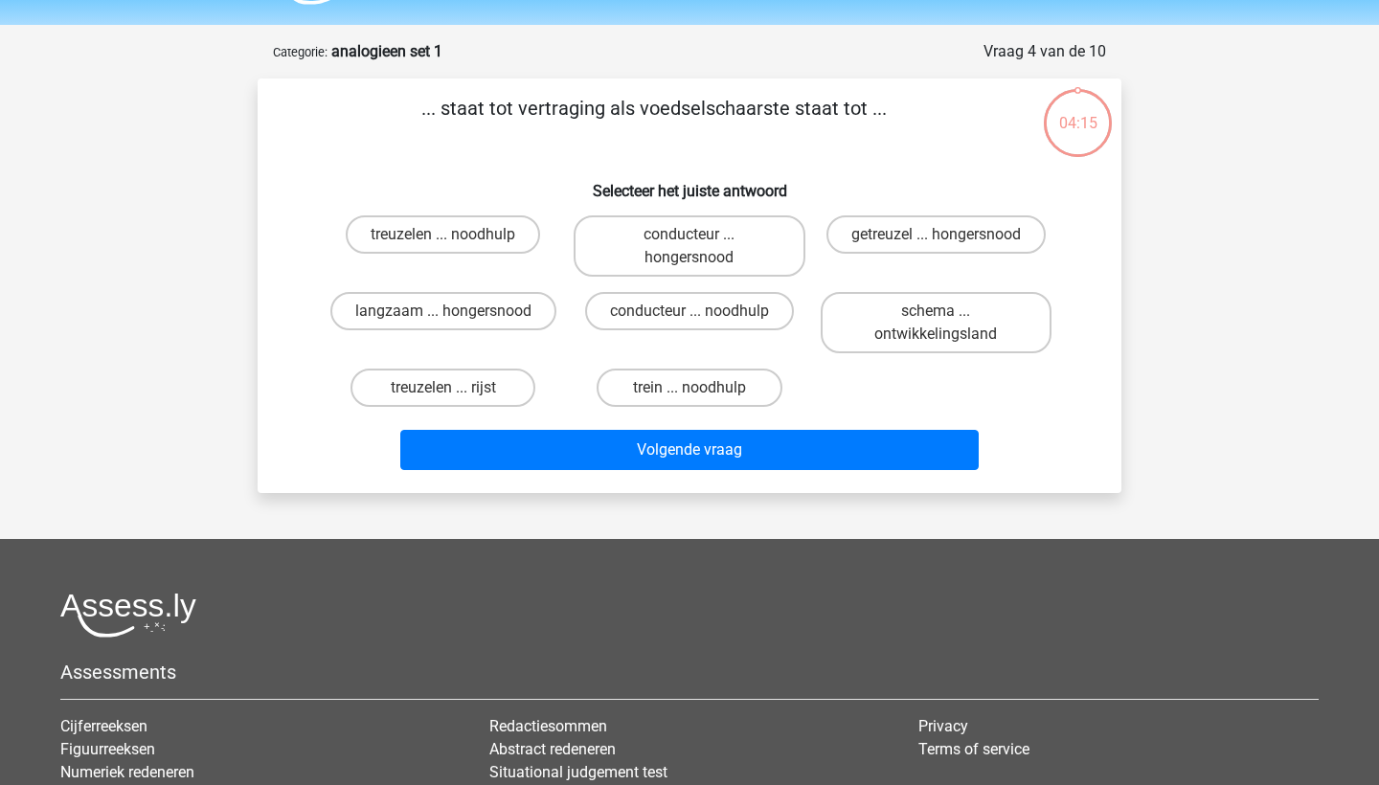
scroll to position [96, 0]
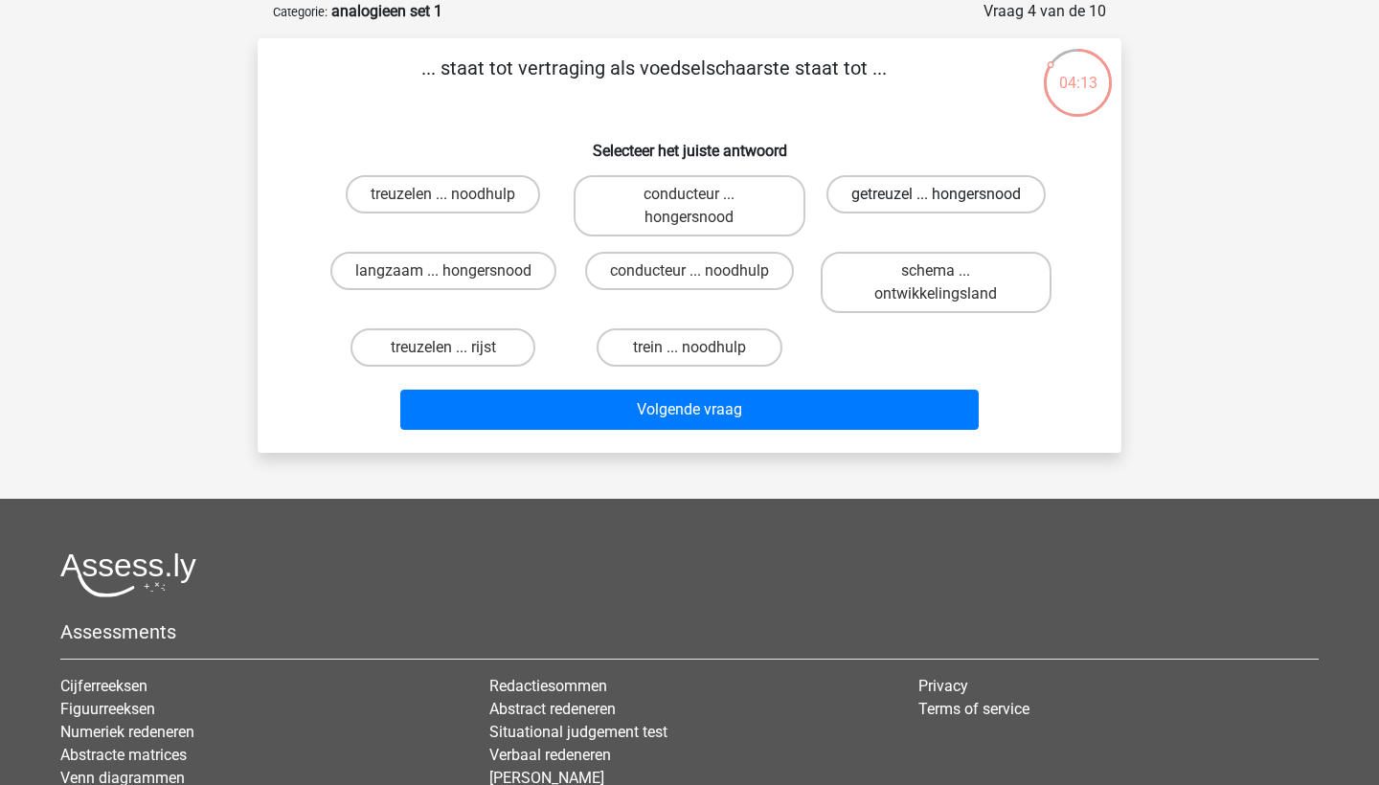
click at [862, 204] on label "getreuzel ... hongersnood" at bounding box center [936, 194] width 219 height 38
click at [936, 204] on input "getreuzel ... hongersnood" at bounding box center [942, 200] width 12 height 12
radio input "true"
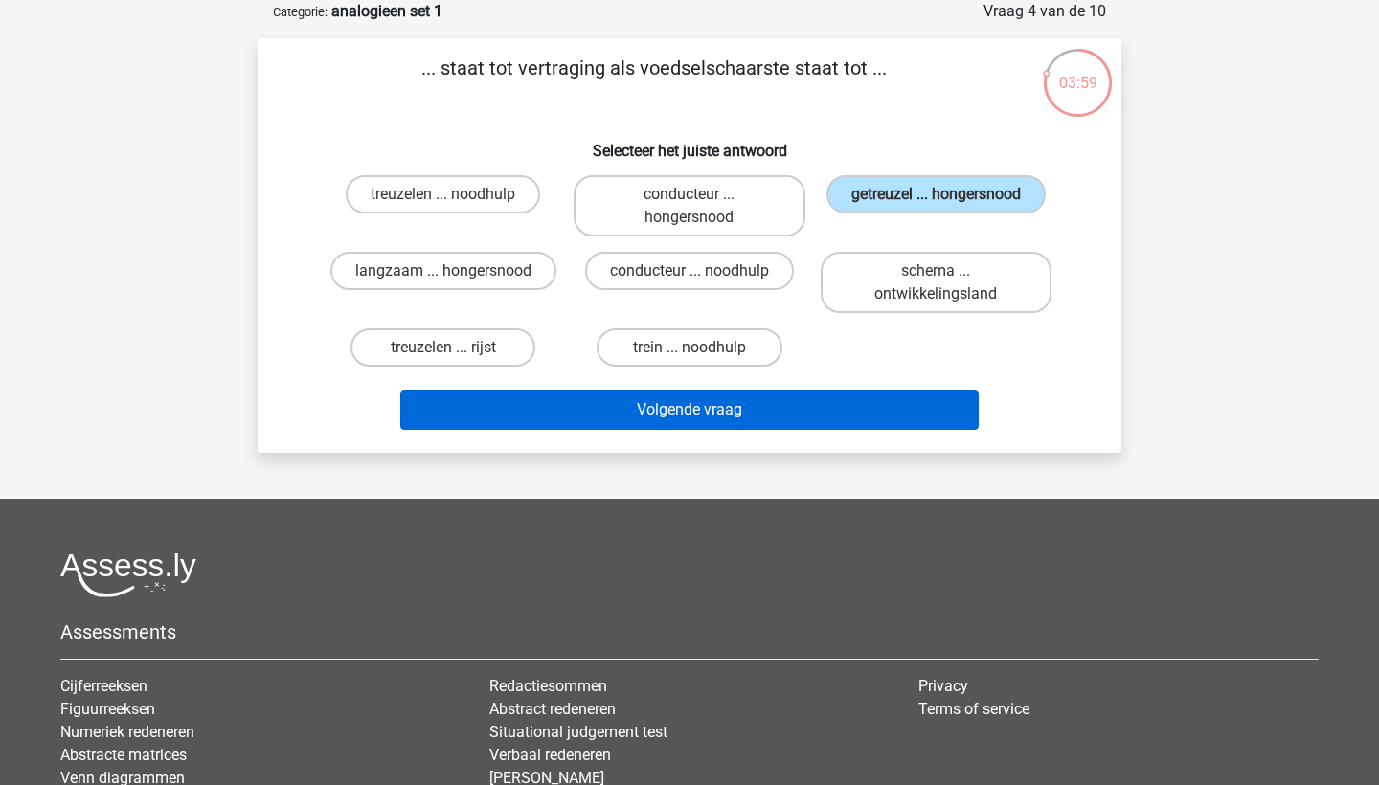
click at [701, 415] on button "Volgende vraag" at bounding box center [690, 410] width 580 height 40
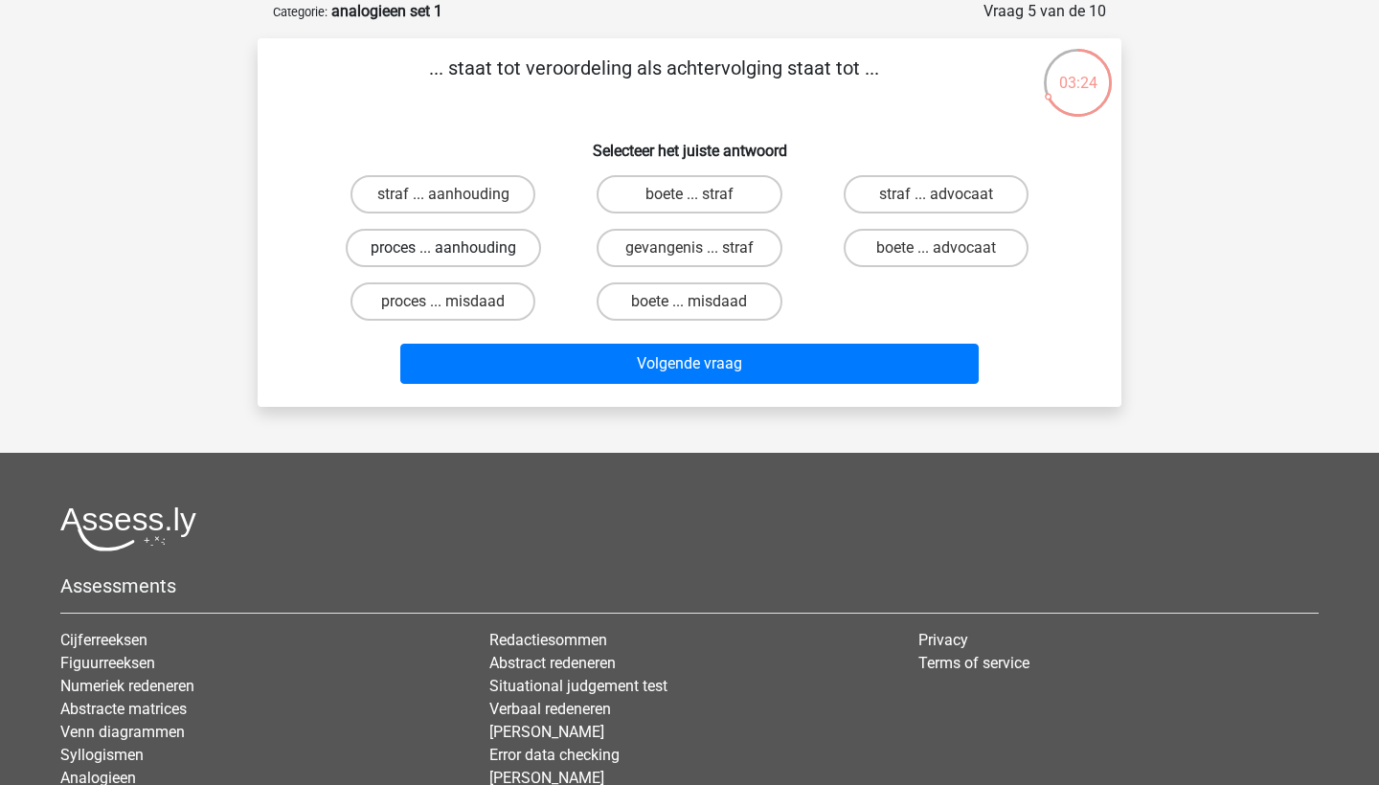
click at [503, 252] on label "proces ... aanhouding" at bounding box center [443, 248] width 195 height 38
click at [456, 252] on input "proces ... aanhouding" at bounding box center [449, 254] width 12 height 12
radio input "true"
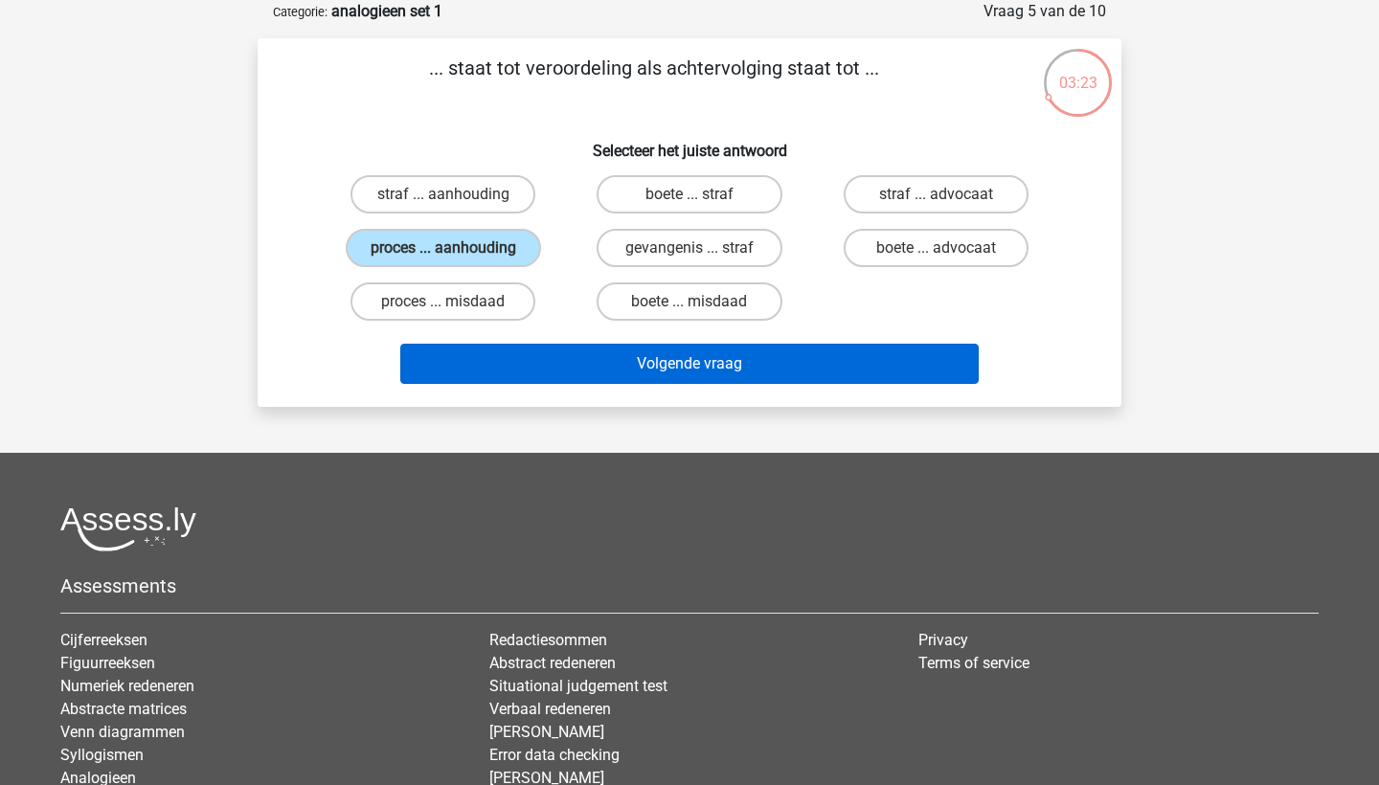
click at [564, 375] on button "Volgende vraag" at bounding box center [690, 364] width 580 height 40
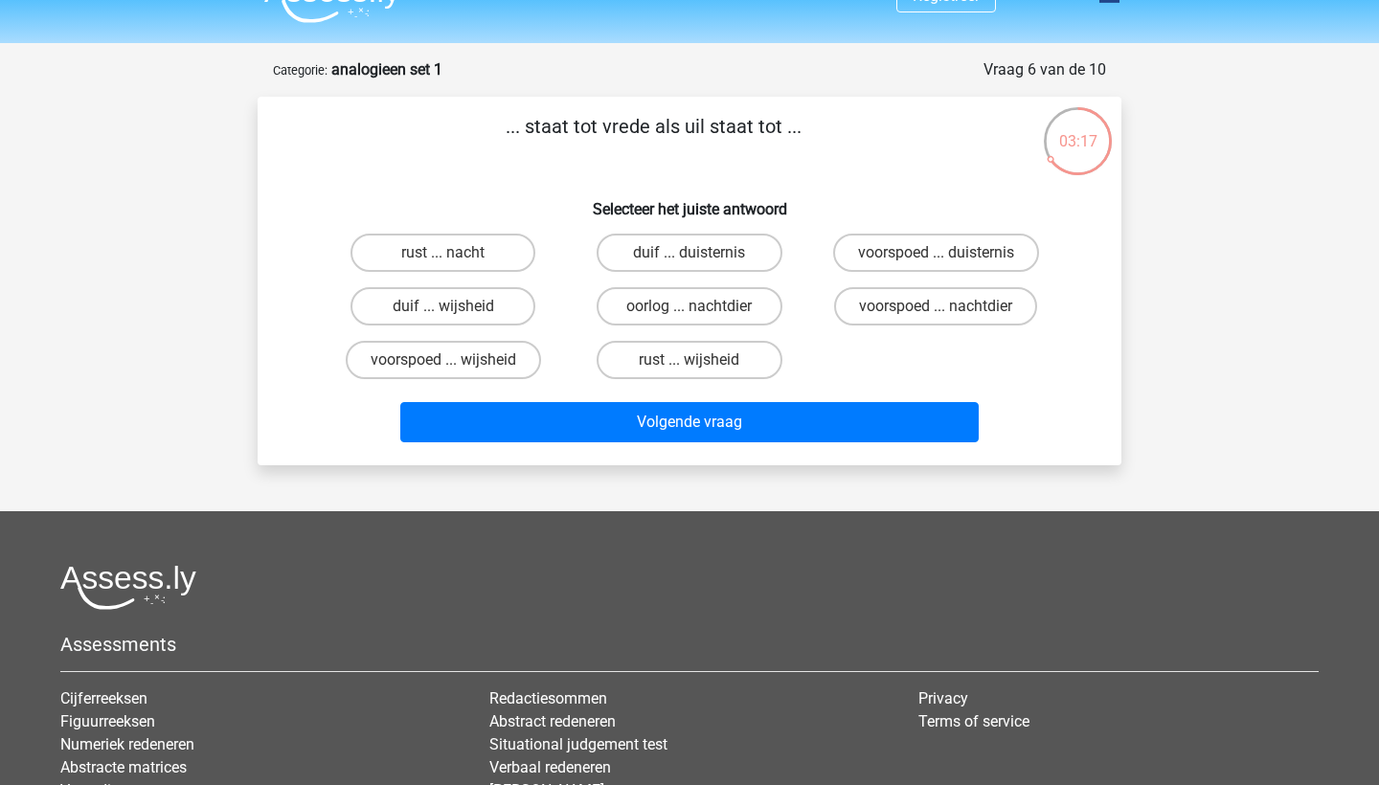
scroll to position [37, 0]
click at [494, 259] on label "rust ... nacht" at bounding box center [443, 253] width 185 height 38
click at [456, 259] on input "rust ... nacht" at bounding box center [449, 259] width 12 height 12
radio input "true"
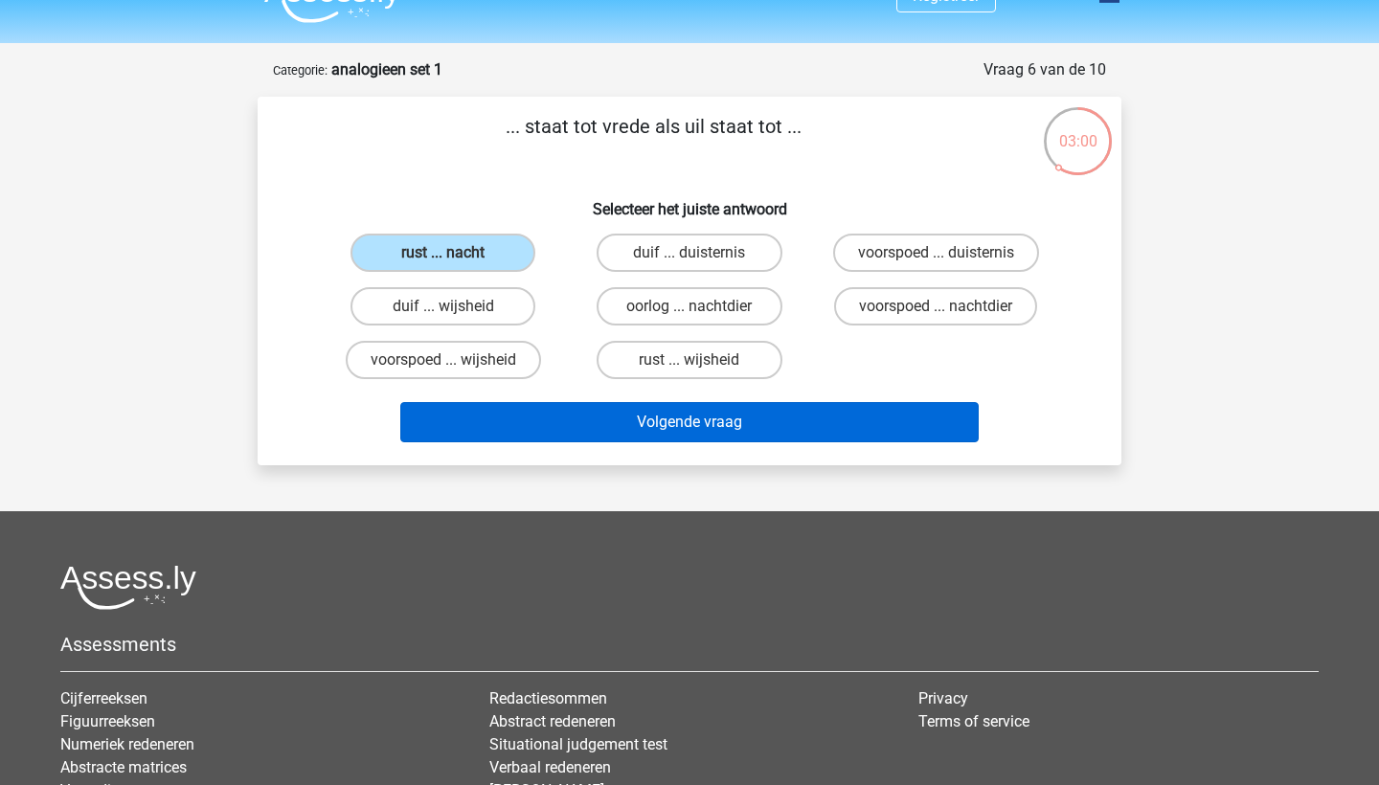
click at [574, 438] on button "Volgende vraag" at bounding box center [690, 422] width 580 height 40
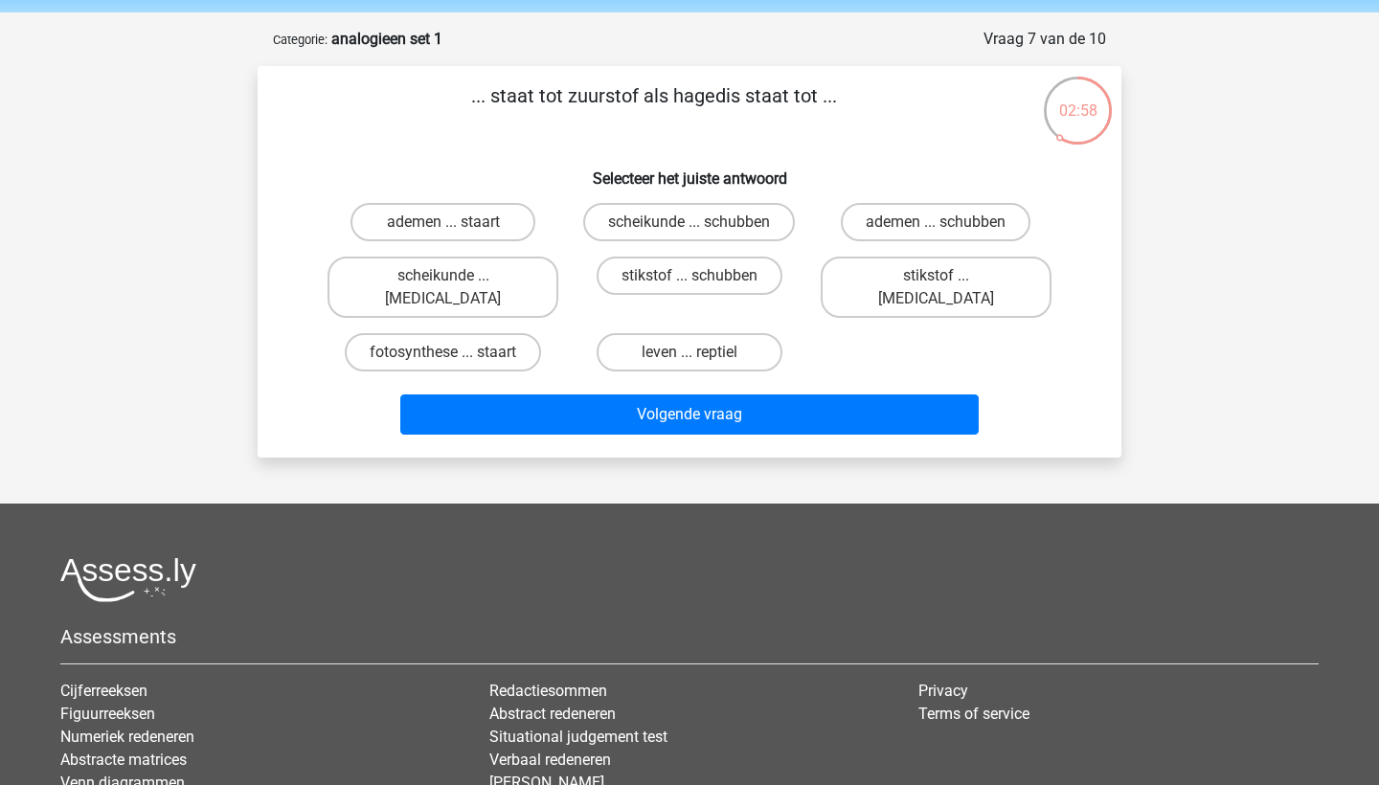
scroll to position [67, 0]
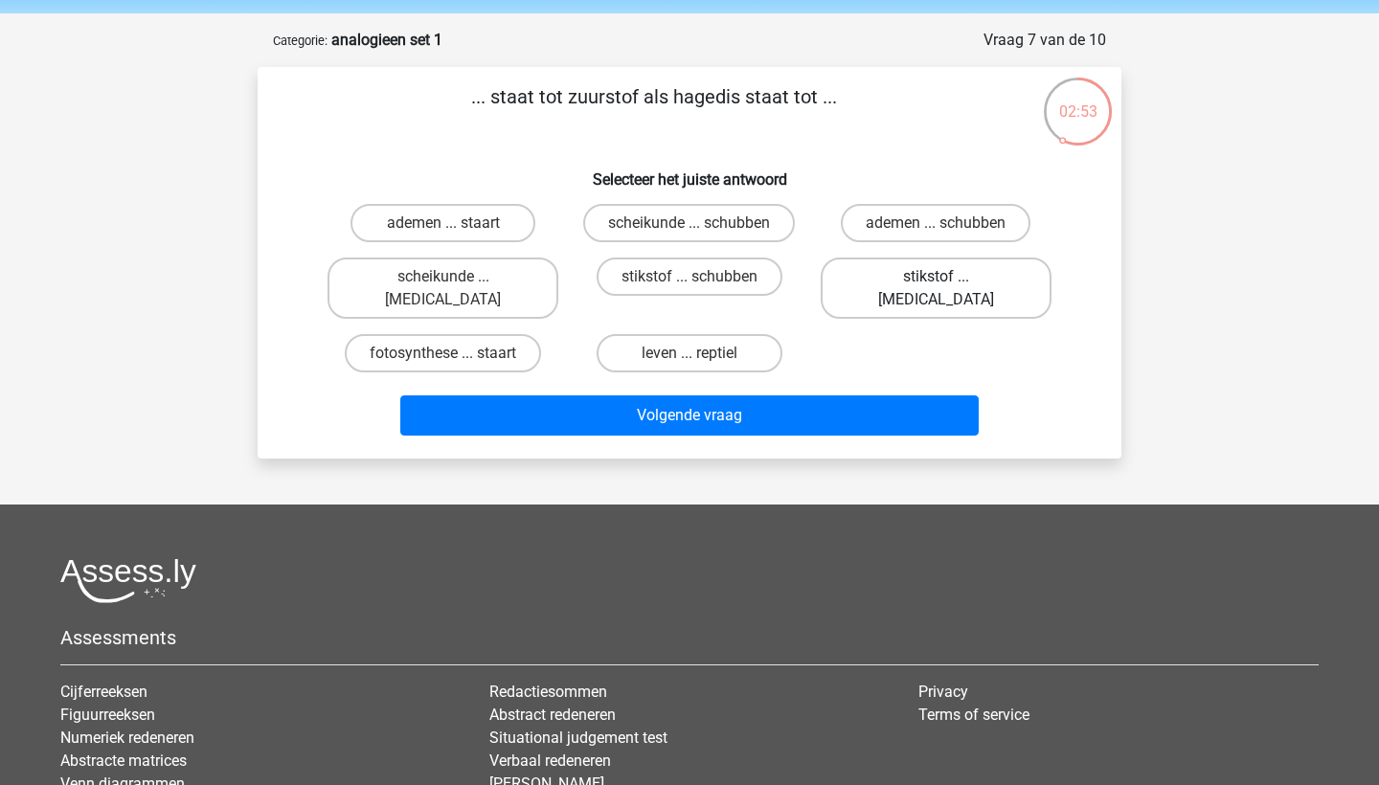
click at [901, 279] on label "stikstof ... krokodil" at bounding box center [936, 288] width 231 height 61
click at [936, 279] on input "stikstof ... krokodil" at bounding box center [942, 283] width 12 height 12
radio input "true"
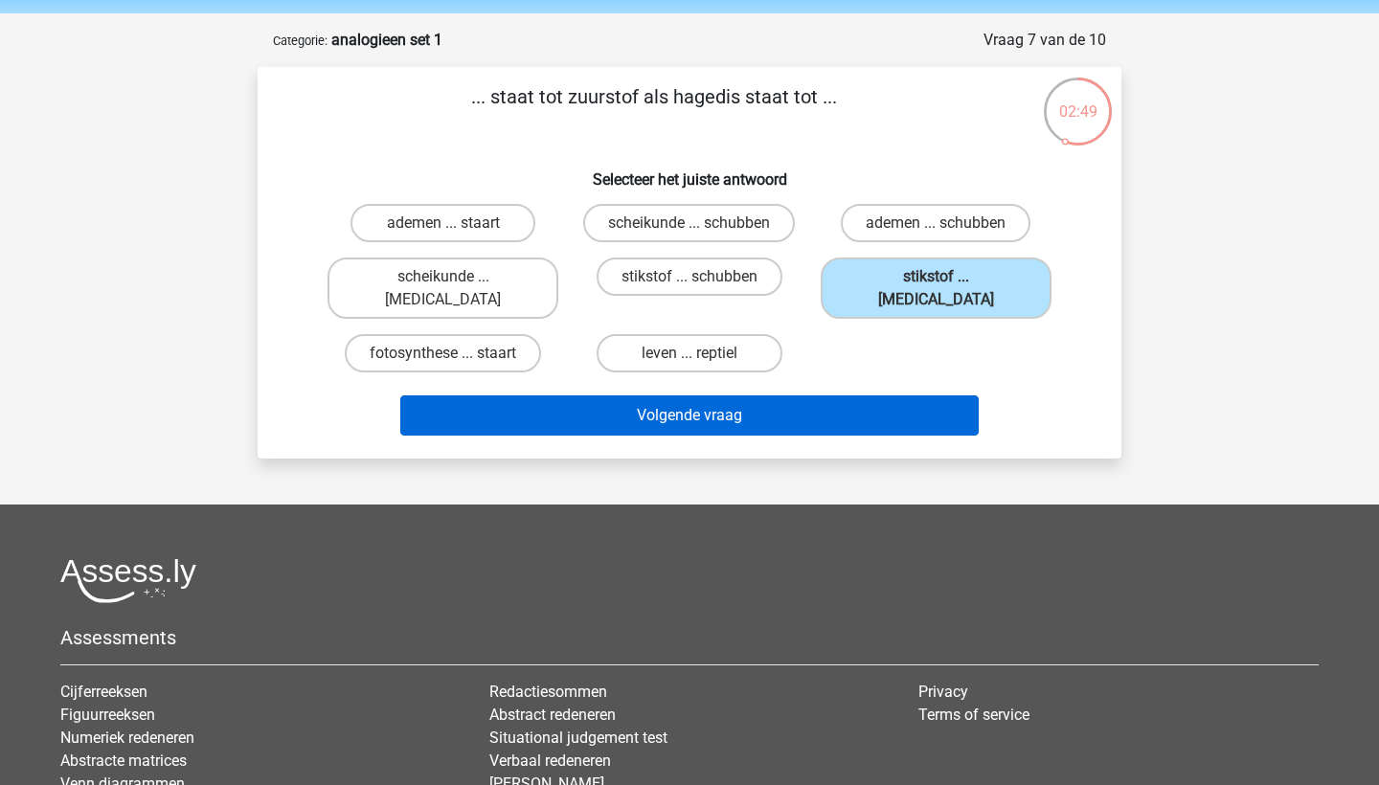
click at [830, 398] on button "Volgende vraag" at bounding box center [690, 416] width 580 height 40
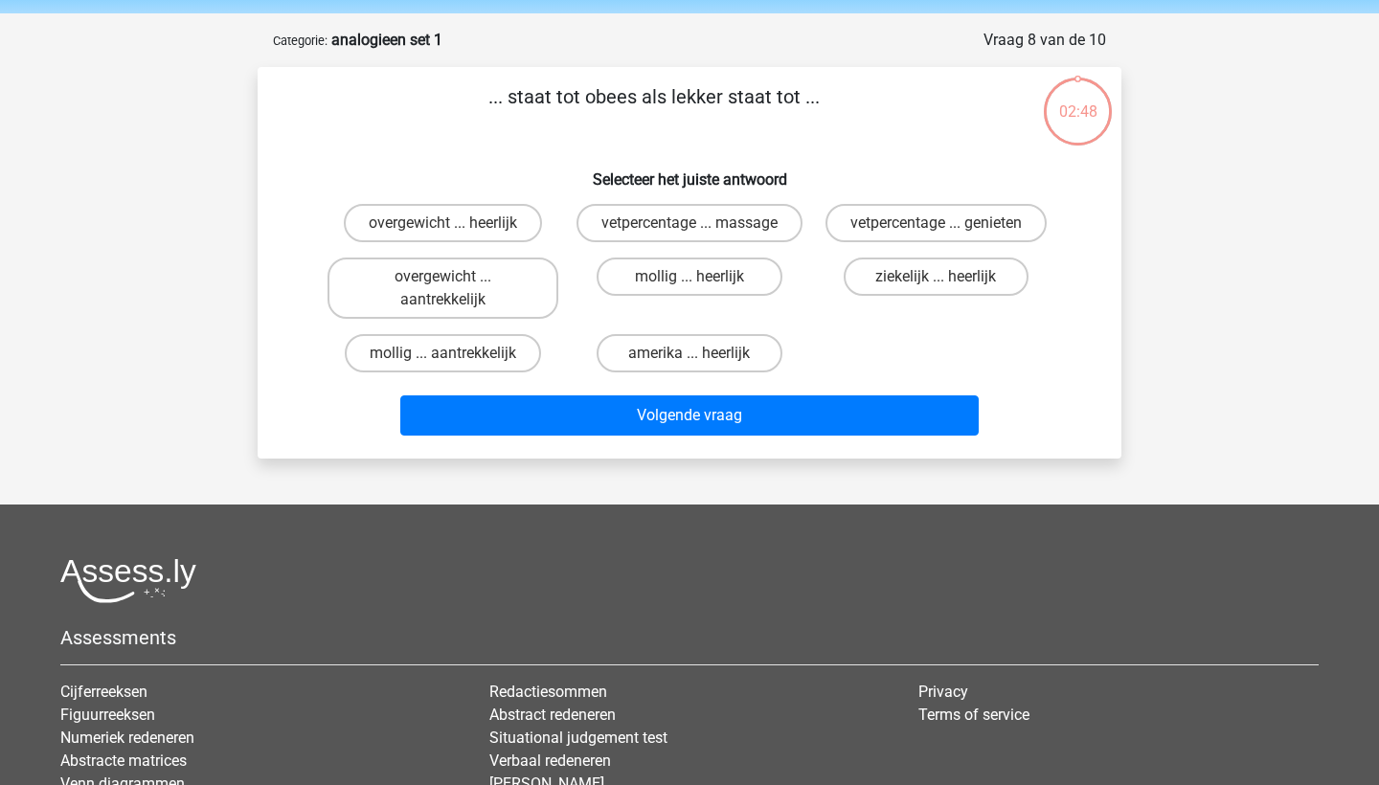
scroll to position [96, 0]
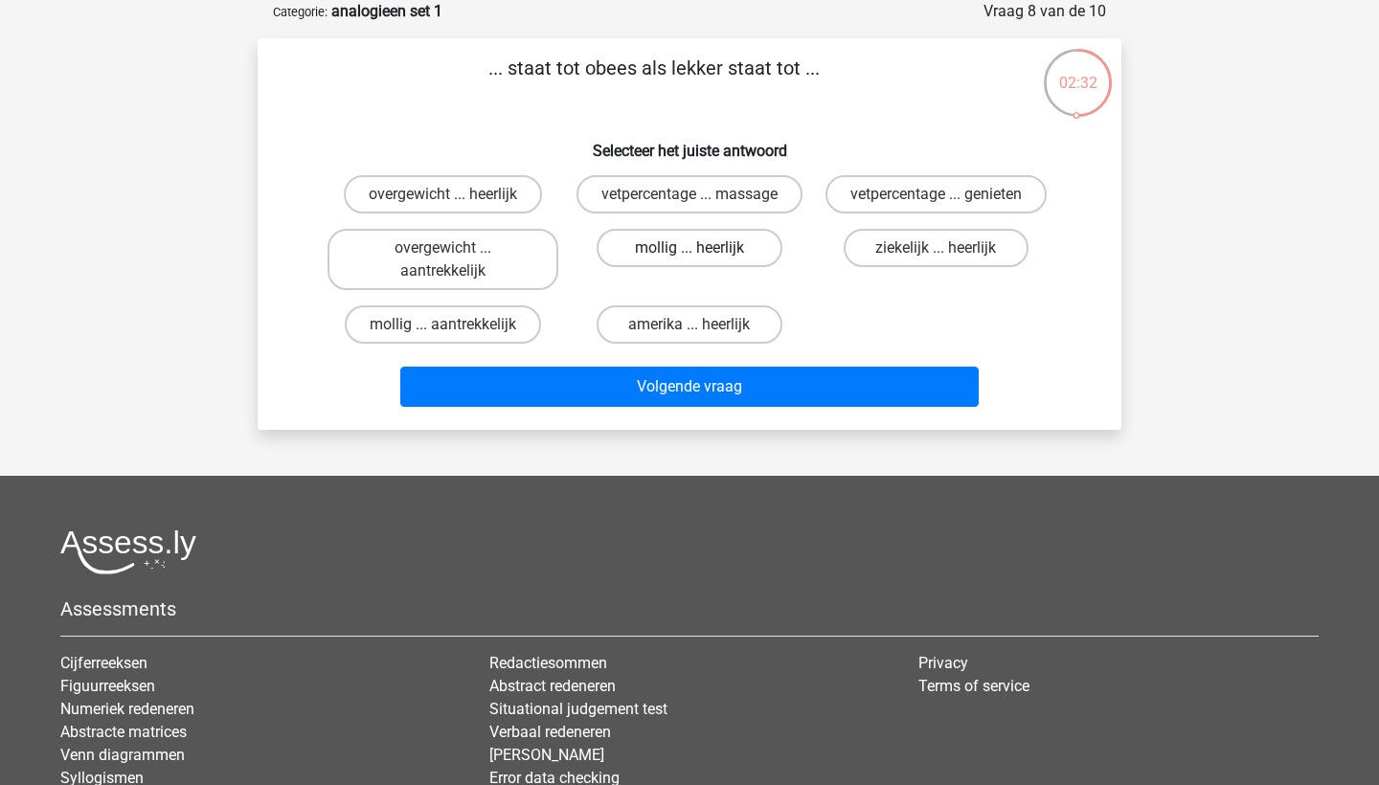
click at [661, 252] on label "mollig ... heerlijk" at bounding box center [689, 248] width 185 height 38
click at [690, 252] on input "mollig ... heerlijk" at bounding box center [696, 254] width 12 height 12
radio input "true"
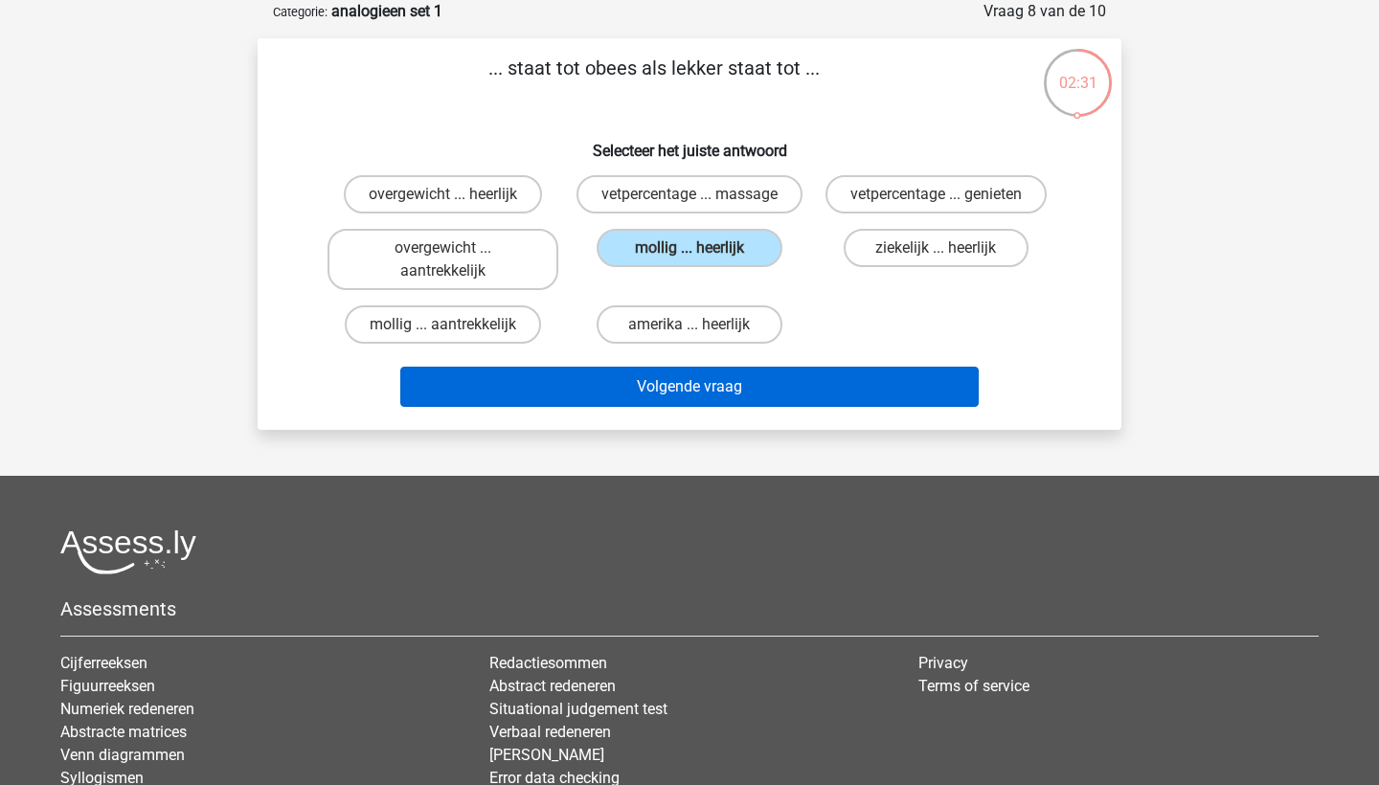
click at [674, 402] on button "Volgende vraag" at bounding box center [690, 387] width 580 height 40
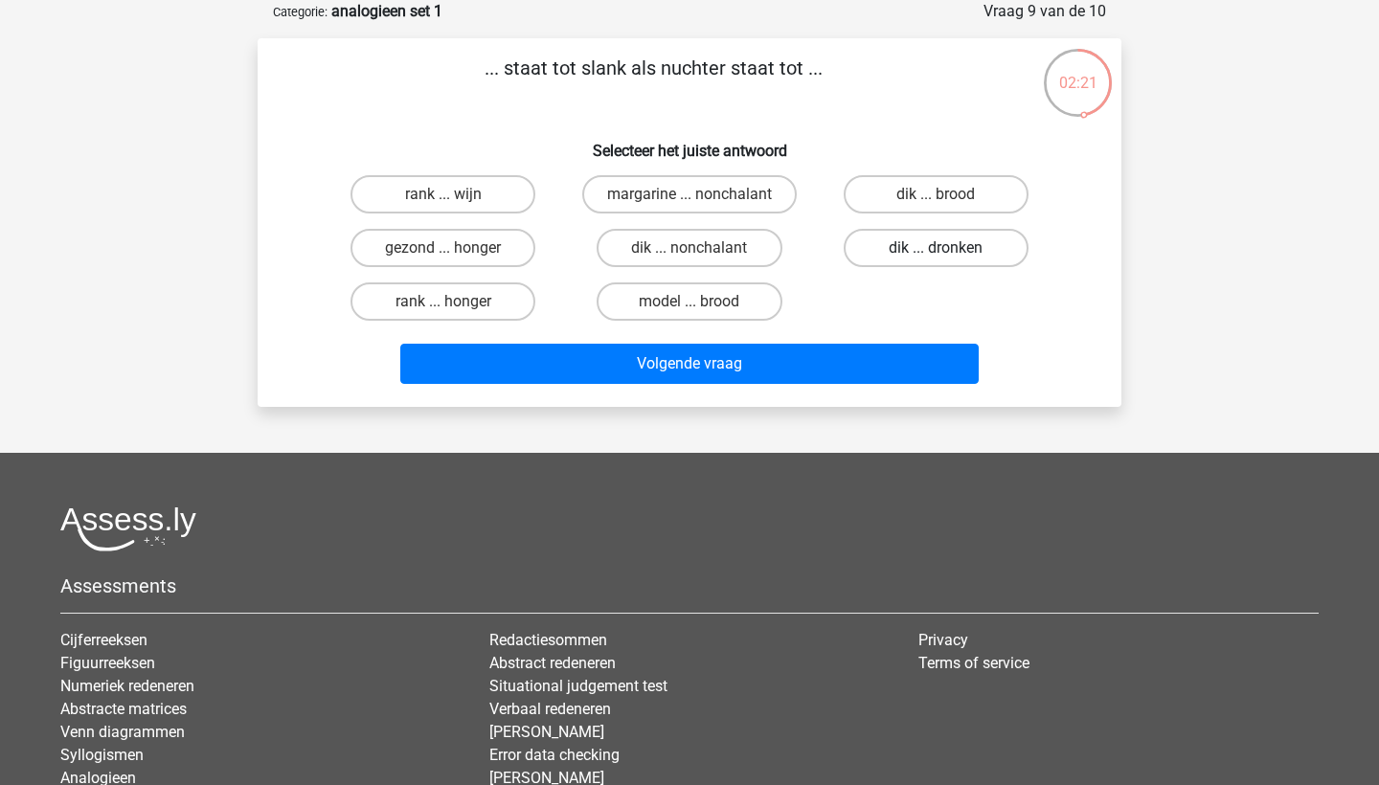
click at [888, 248] on label "dik ... dronken" at bounding box center [936, 248] width 185 height 38
click at [936, 248] on input "dik ... dronken" at bounding box center [942, 254] width 12 height 12
radio input "true"
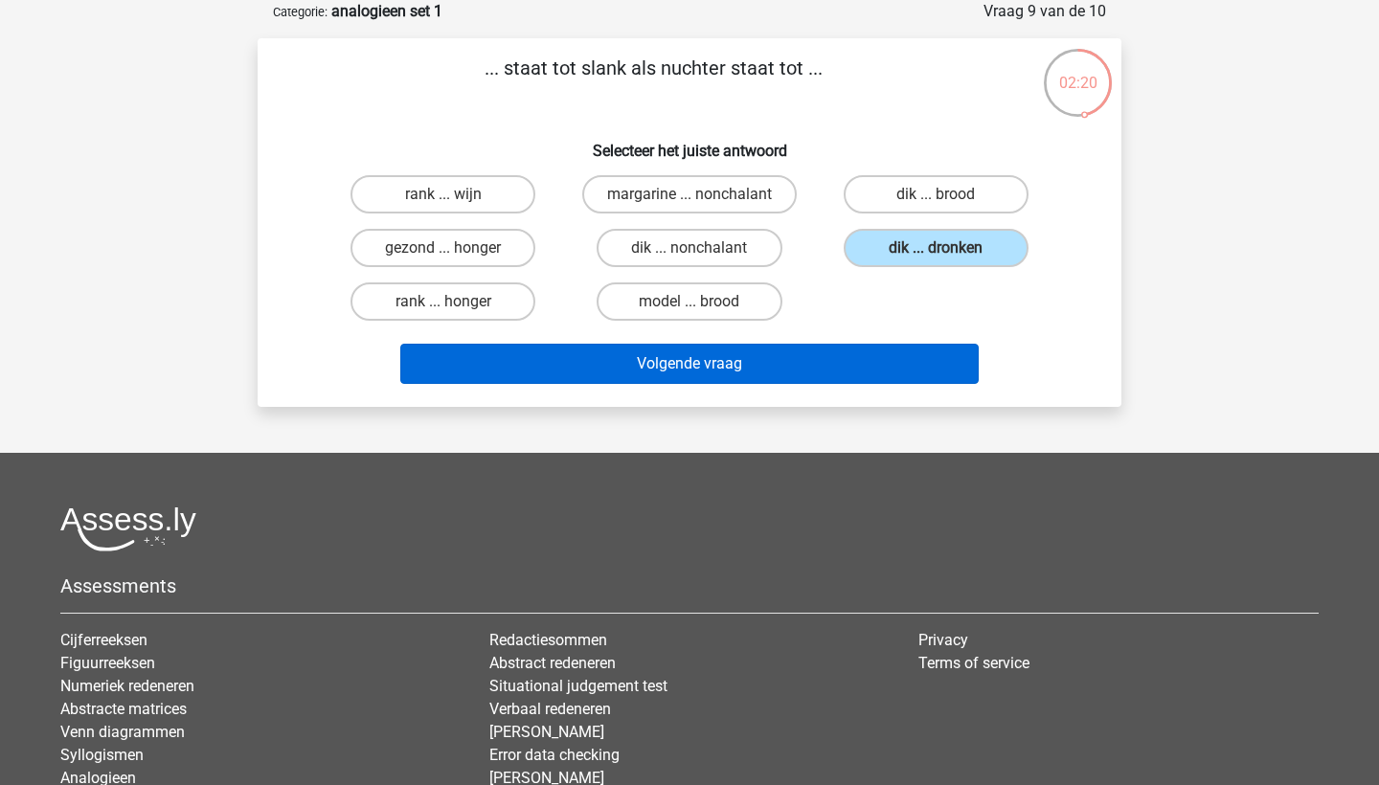
click at [827, 366] on button "Volgende vraag" at bounding box center [690, 364] width 580 height 40
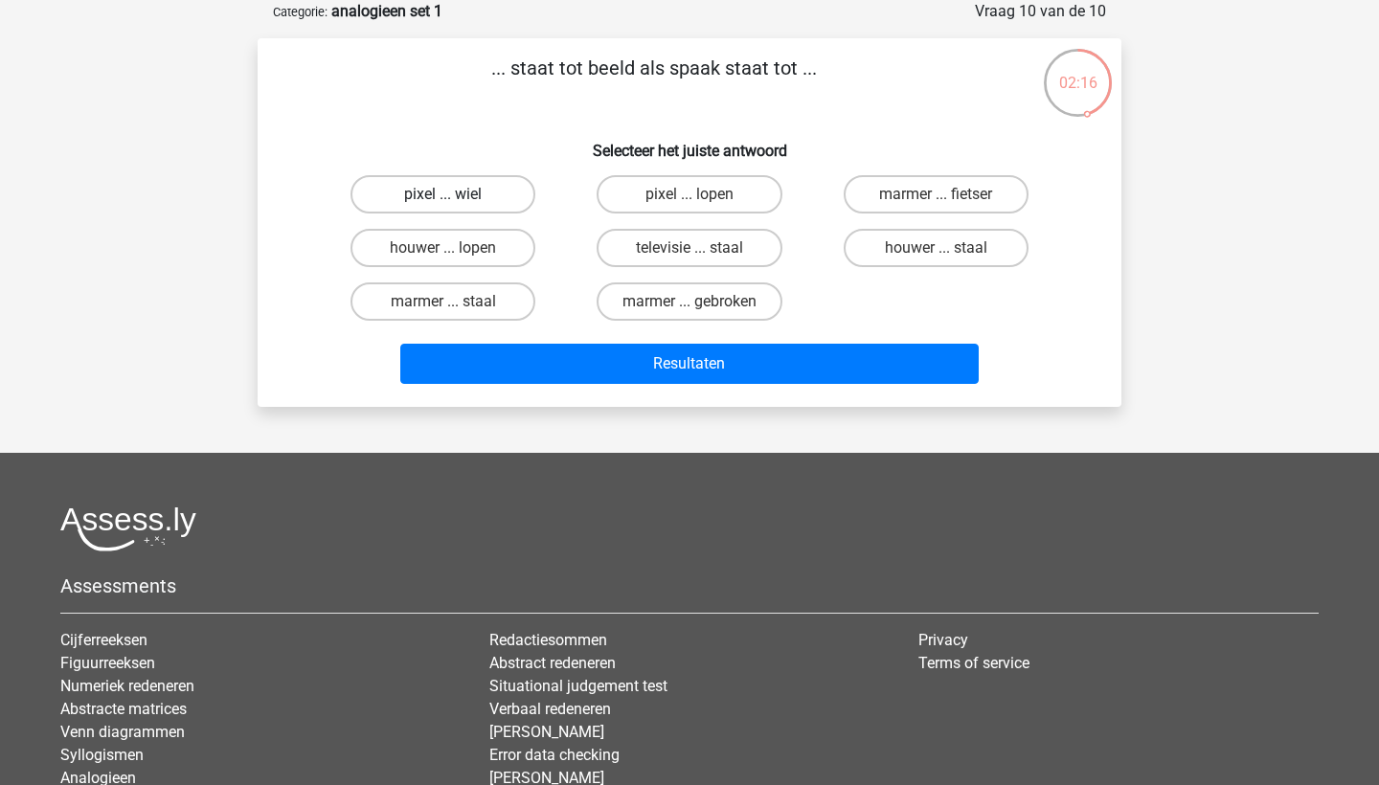
click at [494, 194] on label "pixel ... wiel" at bounding box center [443, 194] width 185 height 38
click at [456, 194] on input "pixel ... wiel" at bounding box center [449, 200] width 12 height 12
radio input "true"
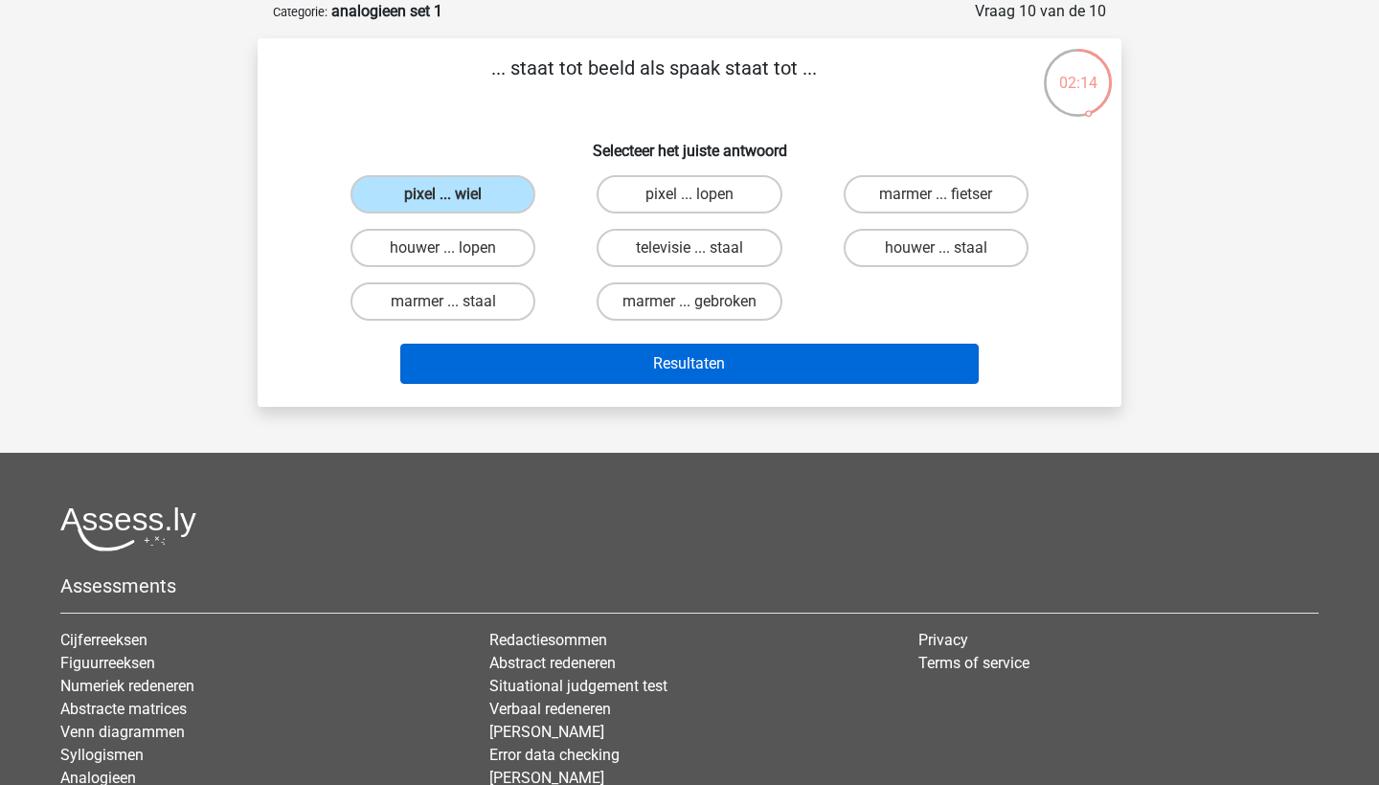
click at [636, 367] on button "Resultaten" at bounding box center [690, 364] width 580 height 40
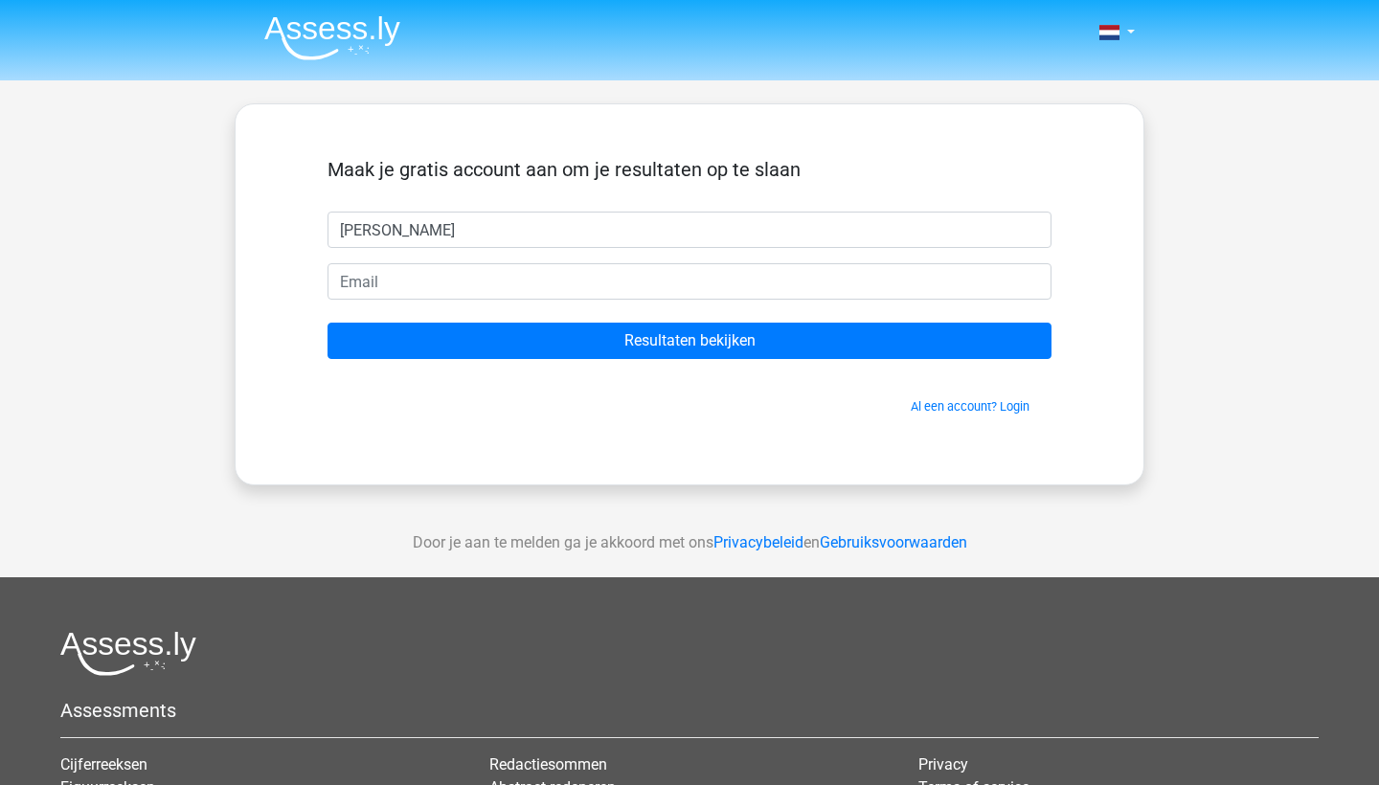
type input "[PERSON_NAME]"
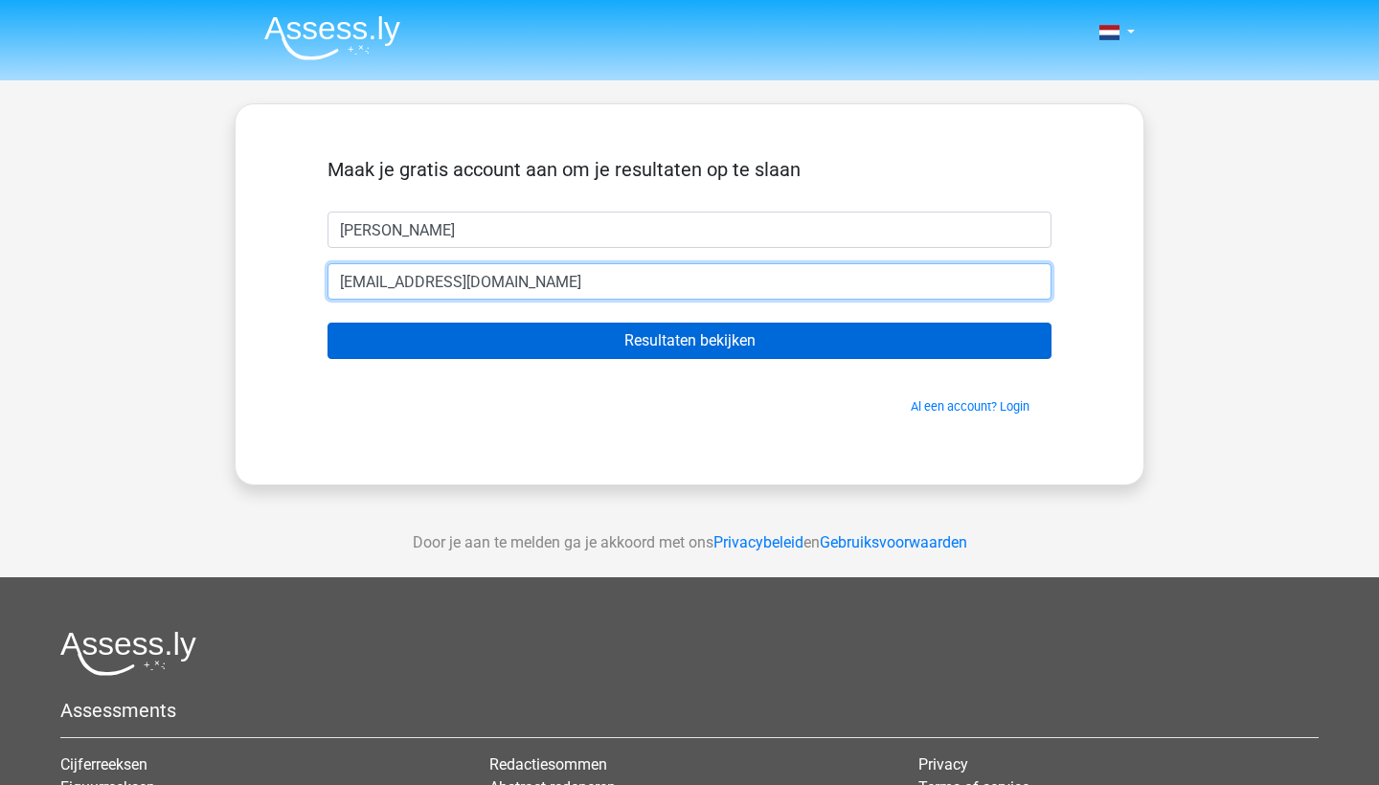
type input "[EMAIL_ADDRESS][DOMAIN_NAME]"
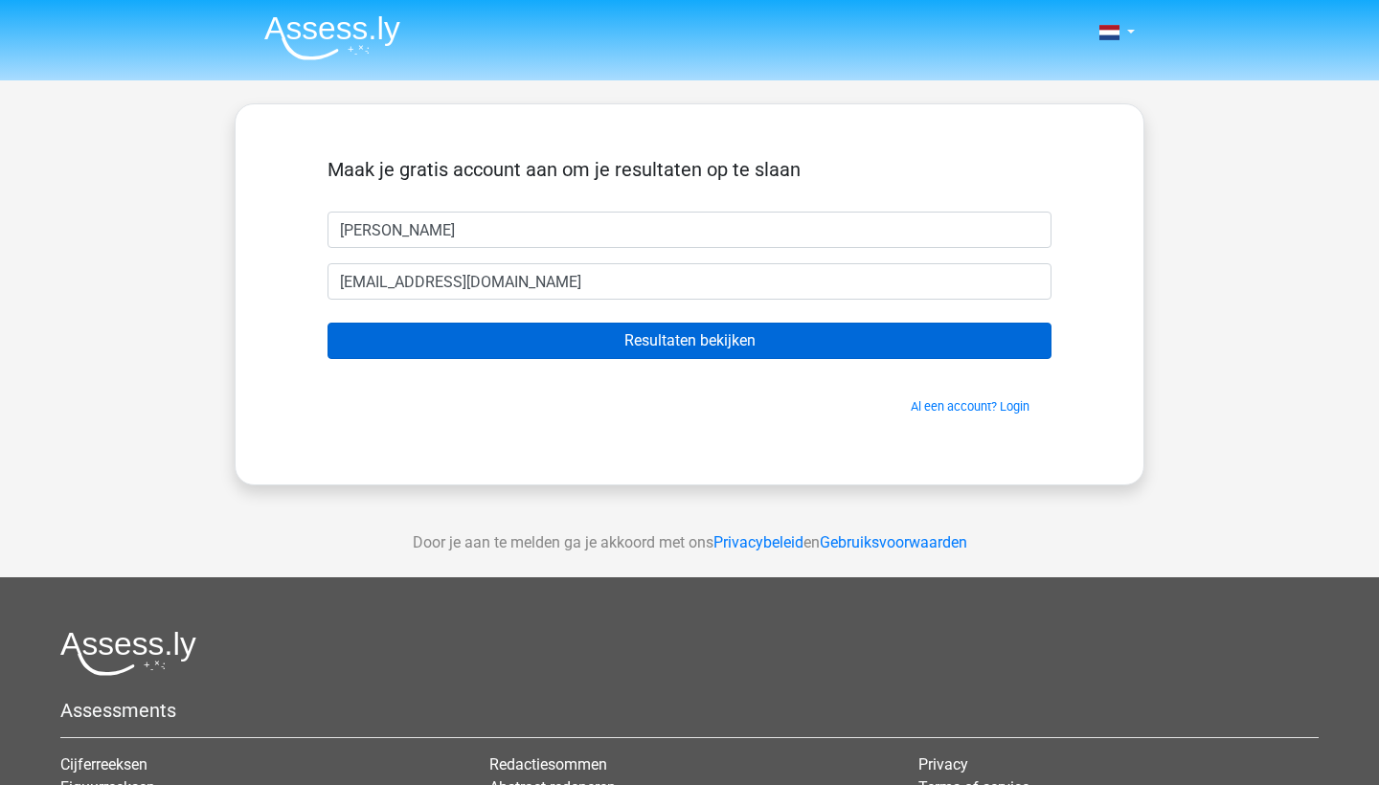
click at [729, 347] on input "Resultaten bekijken" at bounding box center [690, 341] width 724 height 36
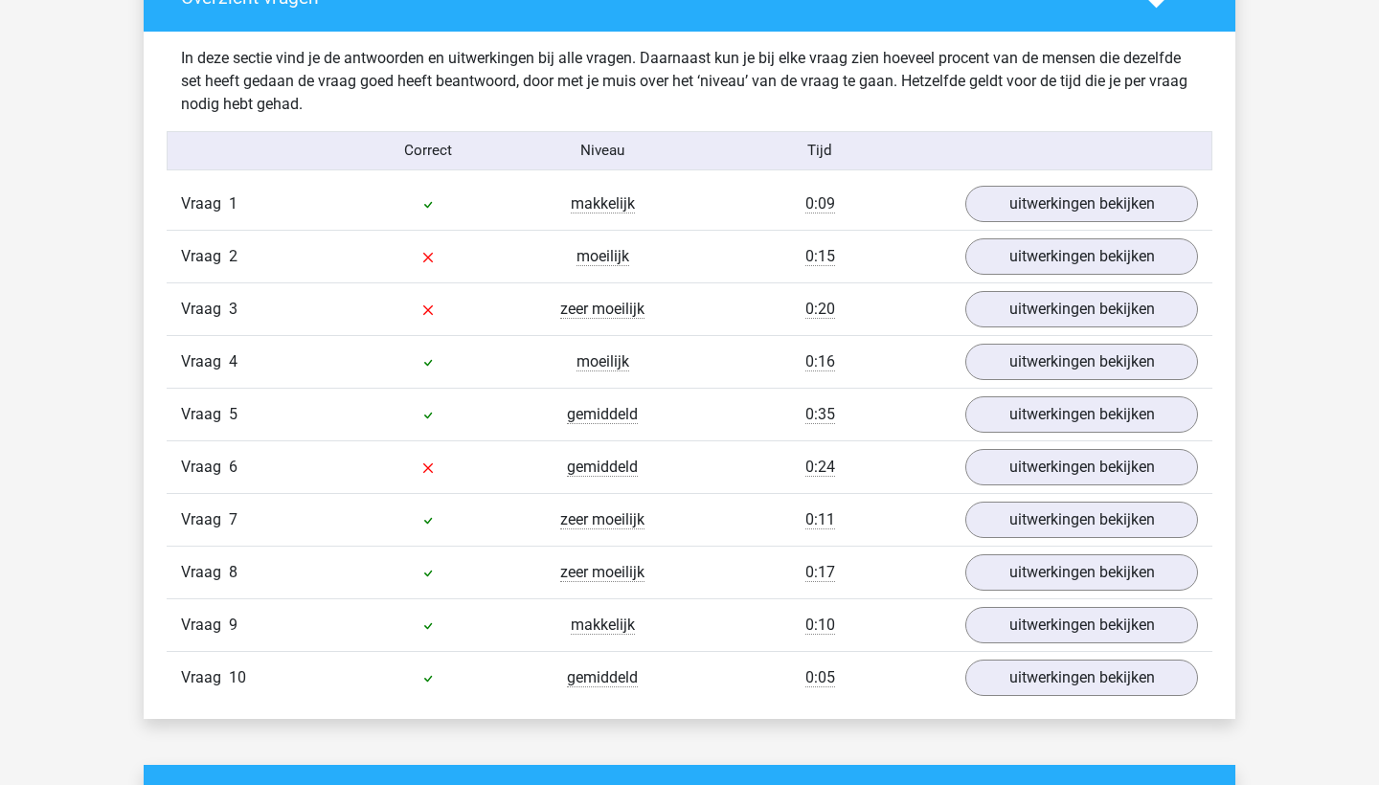
scroll to position [1482, 0]
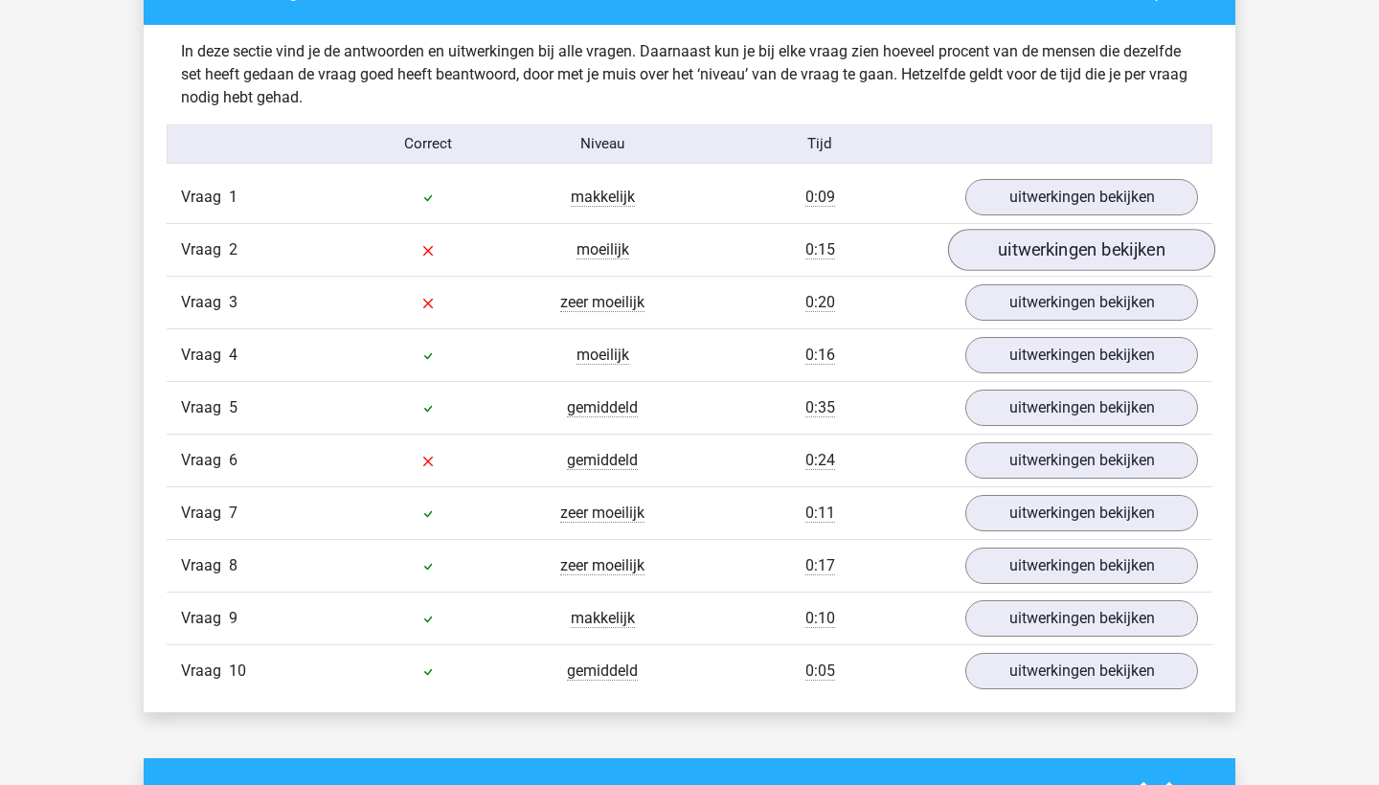
click at [1015, 262] on link "uitwerkingen bekijken" at bounding box center [1081, 250] width 267 height 42
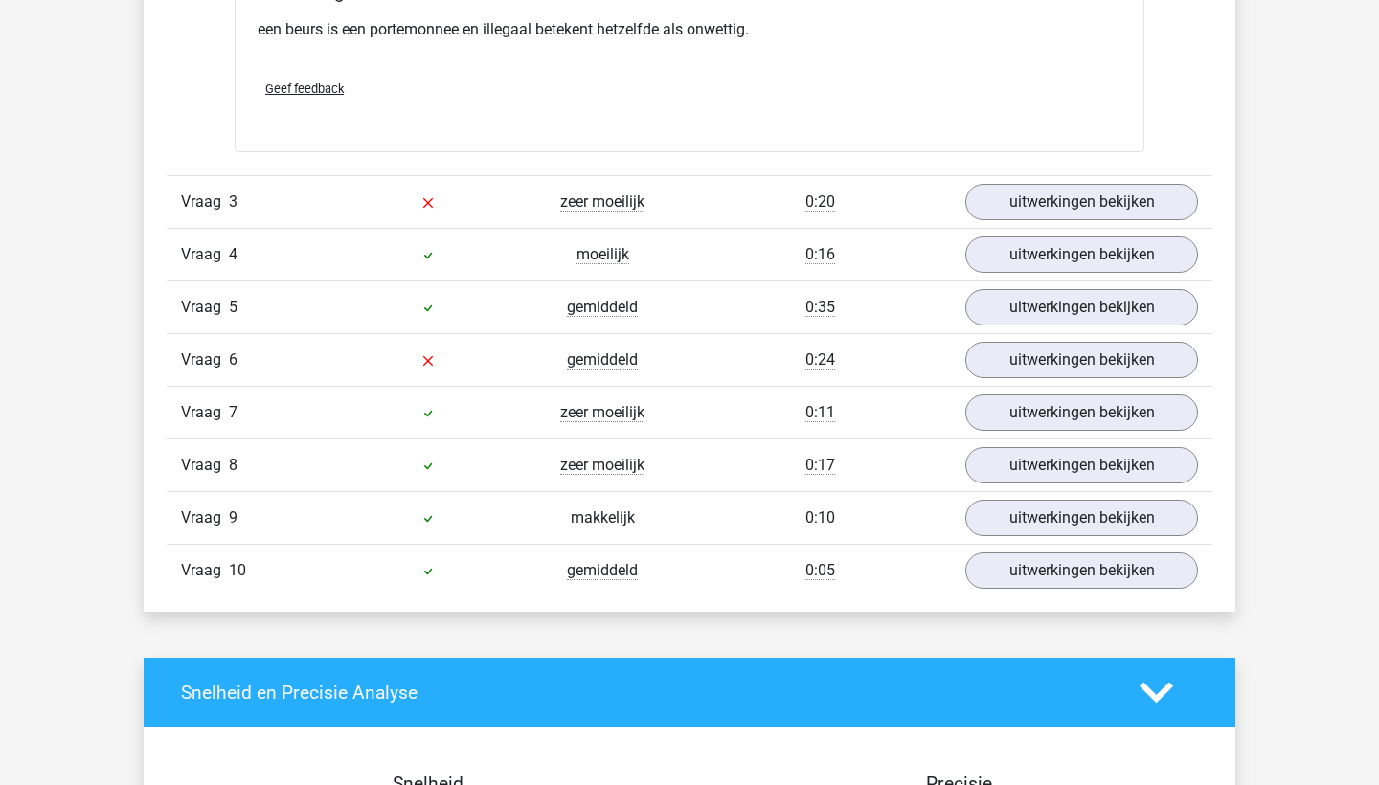
scroll to position [2068, 0]
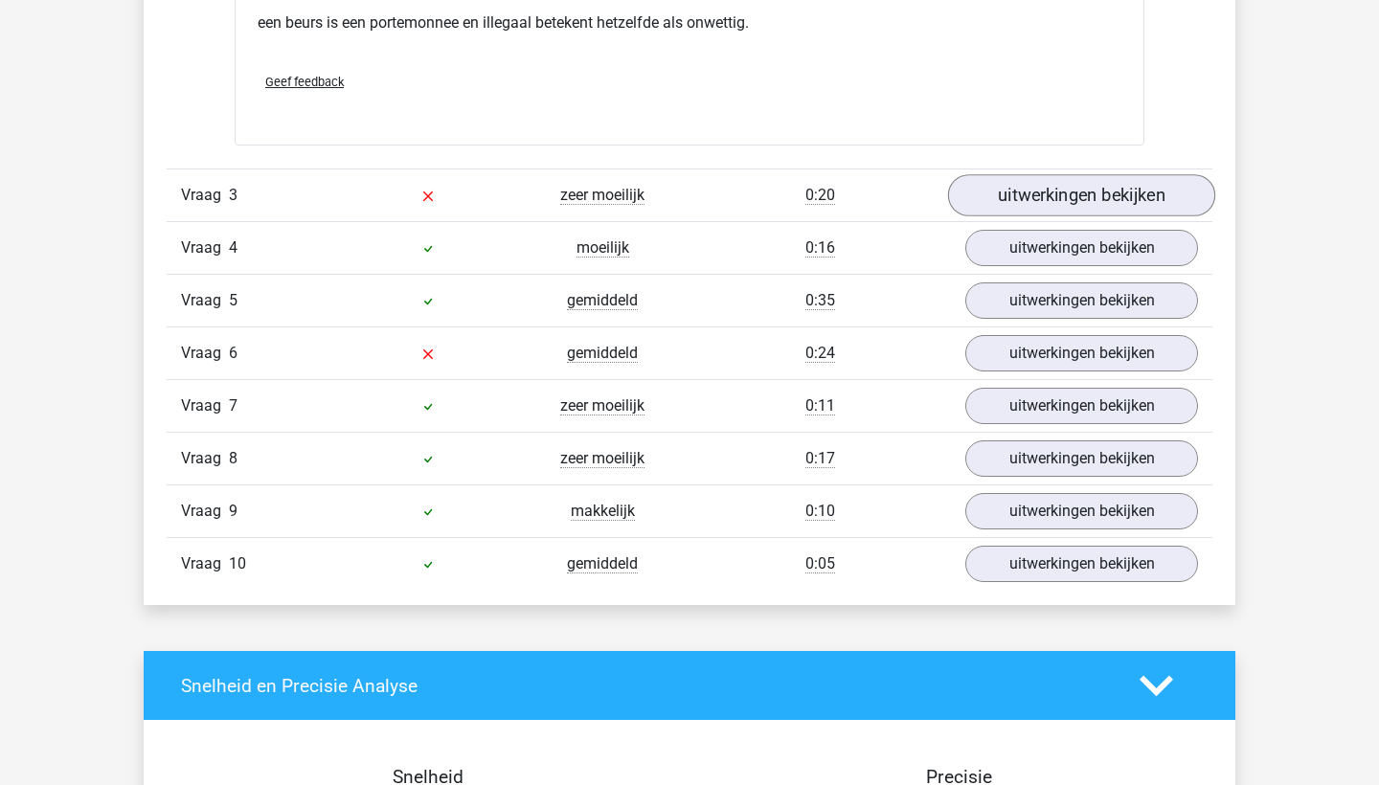
click at [1025, 192] on link "uitwerkingen bekijken" at bounding box center [1081, 195] width 267 height 42
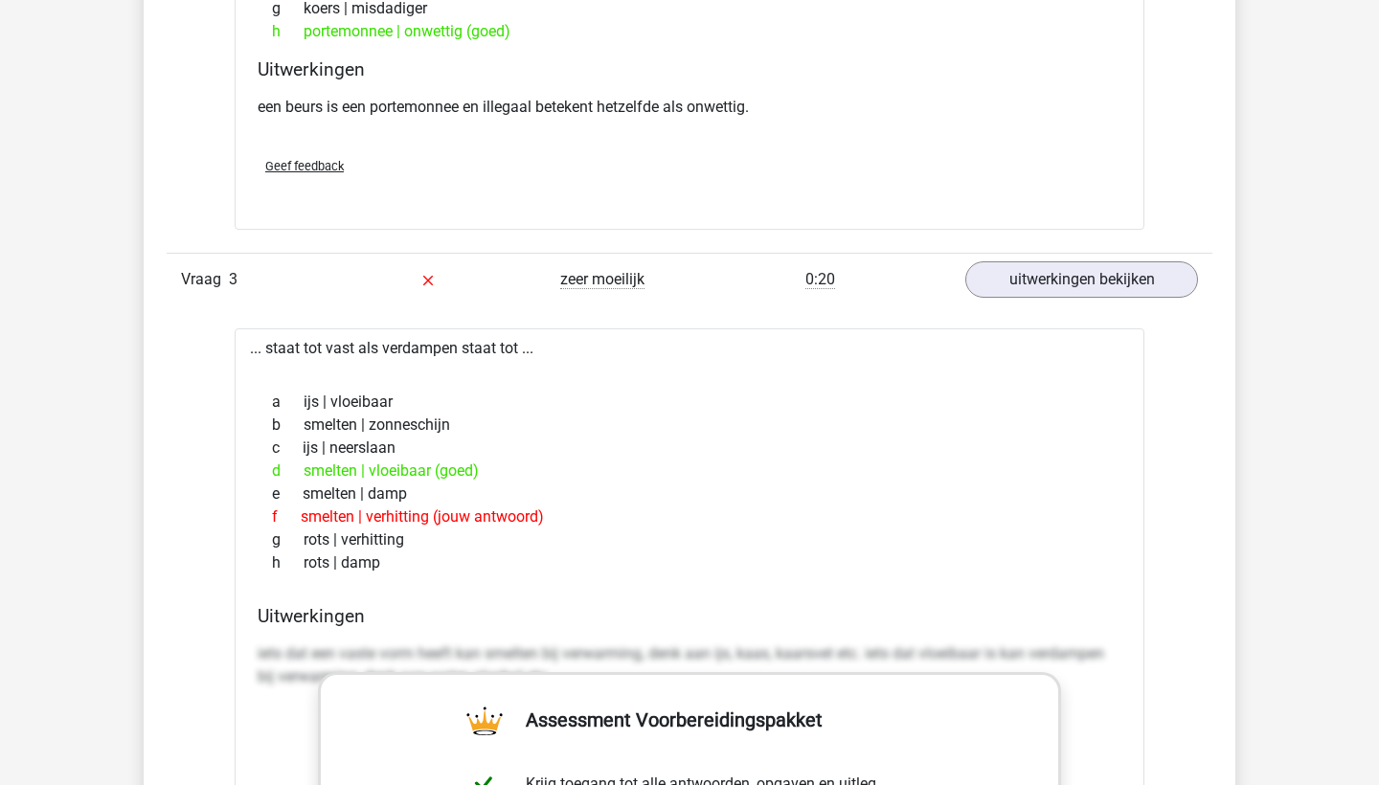
scroll to position [1984, 0]
drag, startPoint x: 328, startPoint y: 343, endPoint x: 354, endPoint y: 347, distance: 27.1
drag, startPoint x: 390, startPoint y: 345, endPoint x: 457, endPoint y: 353, distance: 67.6
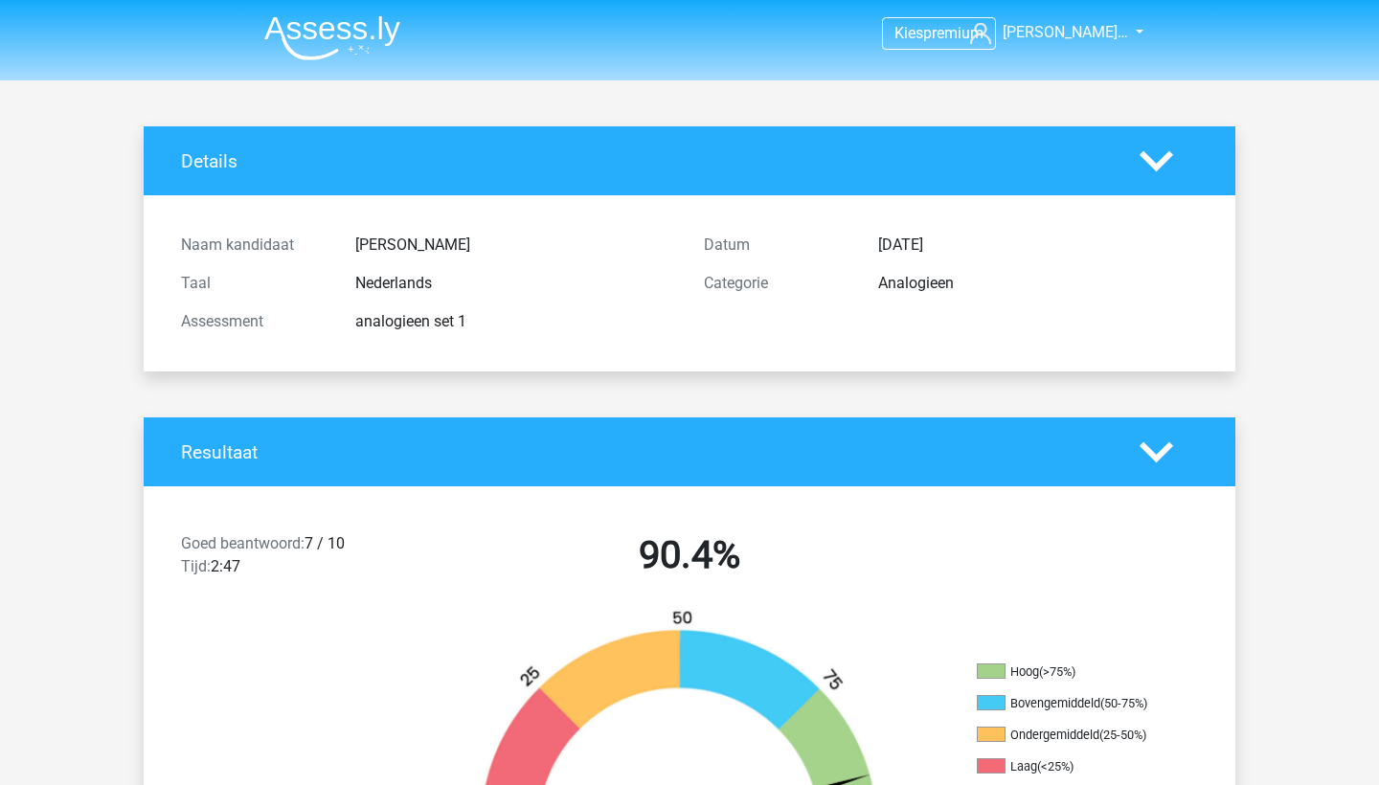
scroll to position [0, 0]
